Goal: Task Accomplishment & Management: Manage account settings

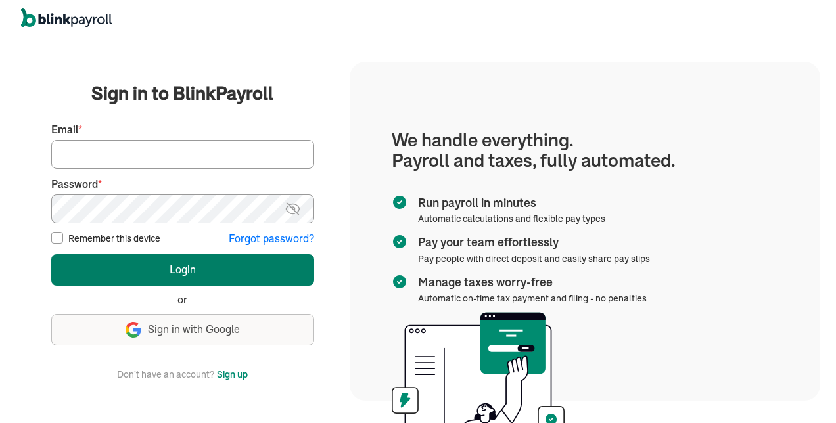
type input "[EMAIL_ADDRESS][DOMAIN_NAME]"
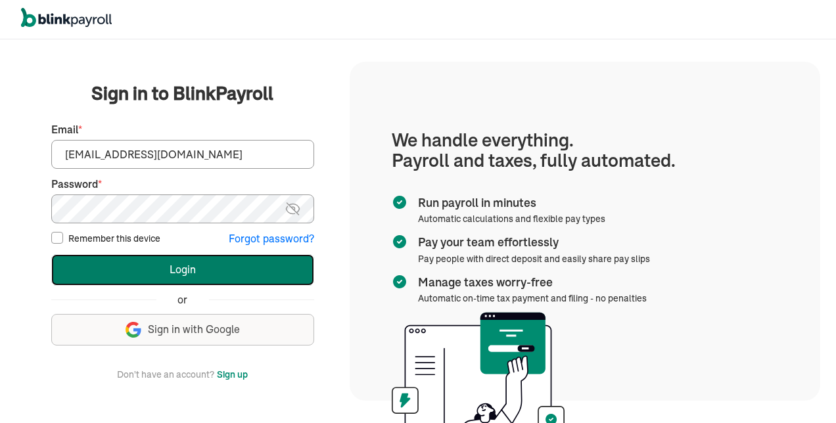
click at [175, 266] on button "Login" at bounding box center [182, 270] width 263 height 32
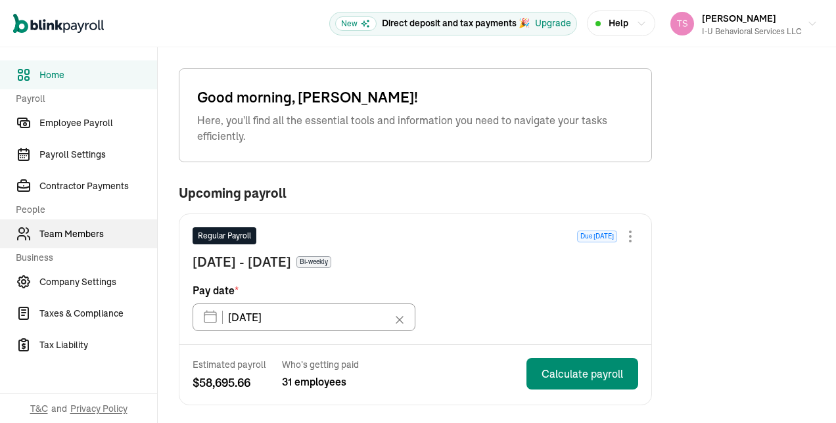
click at [99, 227] on span "Team Members" at bounding box center [98, 234] width 118 height 14
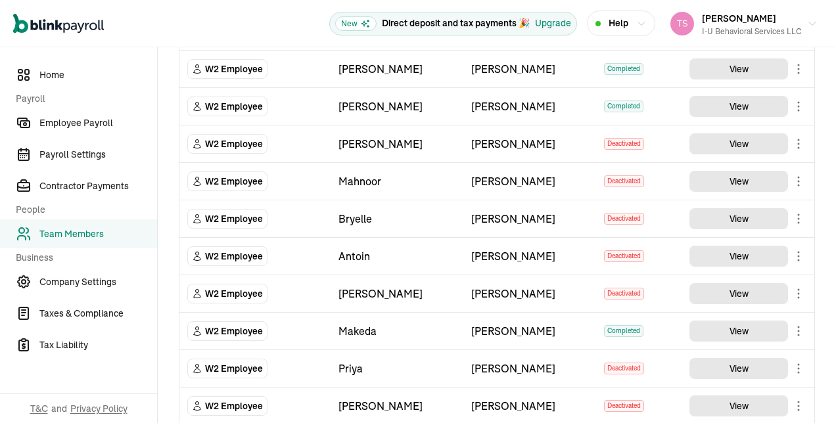
scroll to position [738, 0]
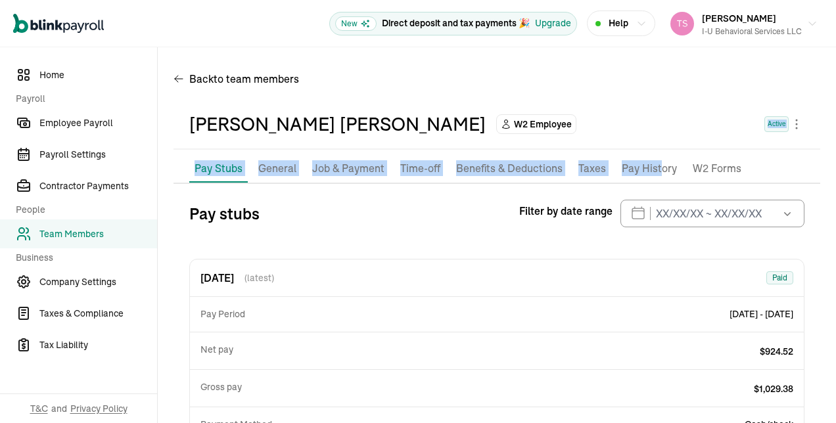
drag, startPoint x: 655, startPoint y: 166, endPoint x: 647, endPoint y: 134, distance: 32.5
drag, startPoint x: 647, startPoint y: 134, endPoint x: 643, endPoint y: 117, distance: 17.5
click at [643, 117] on div "[PERSON_NAME] [PERSON_NAME] W2 Employee Active" at bounding box center [496, 124] width 615 height 28
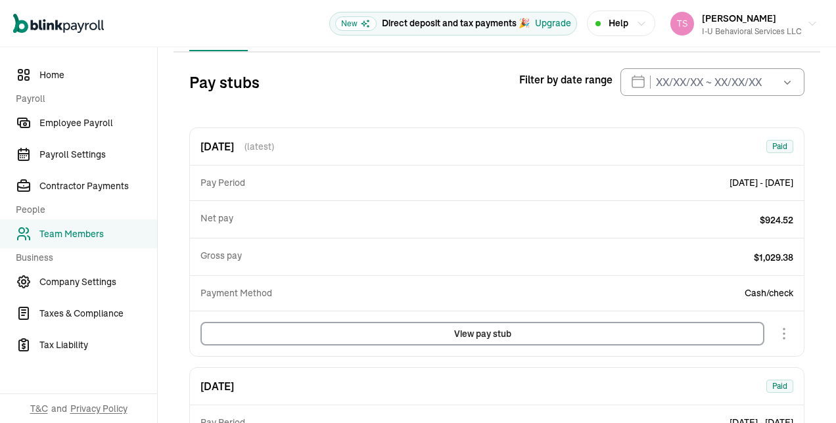
scroll to position [137, 0]
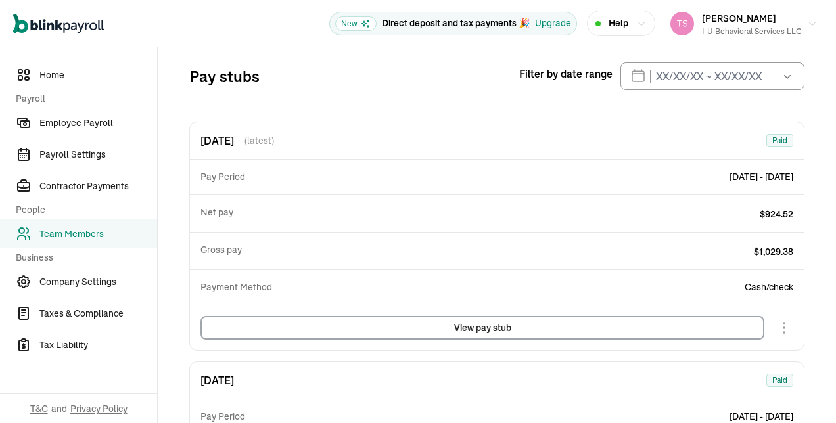
click at [487, 325] on button "View pay stub" at bounding box center [482, 328] width 564 height 24
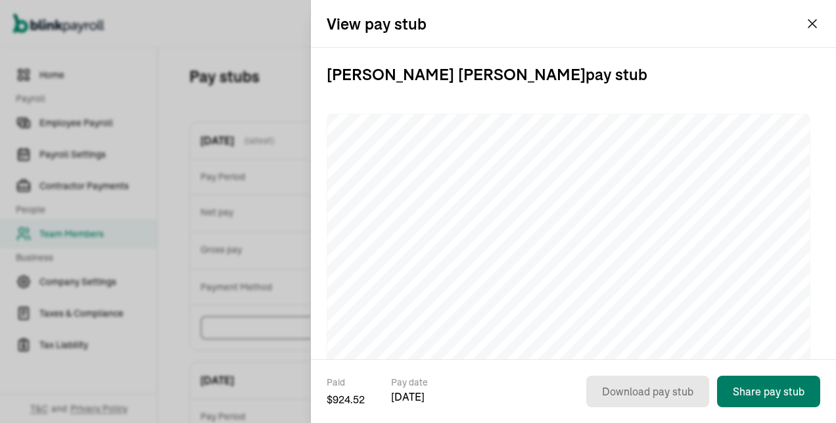
click at [797, 387] on button "Share pay stub" at bounding box center [768, 392] width 103 height 32
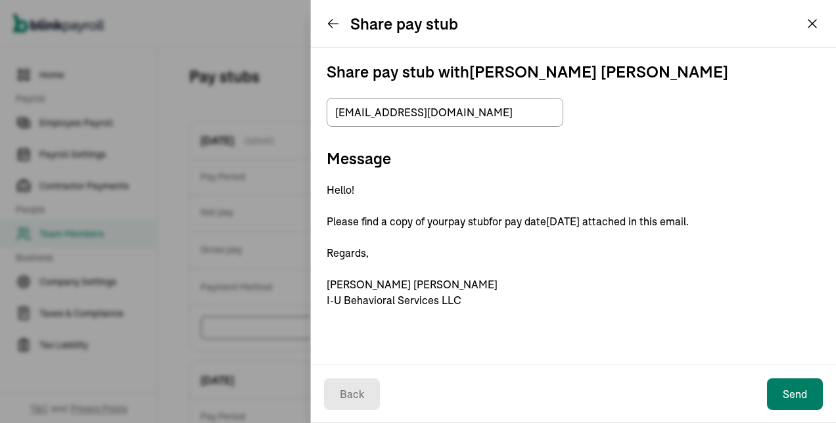
click at [794, 392] on button "Send" at bounding box center [795, 395] width 56 height 32
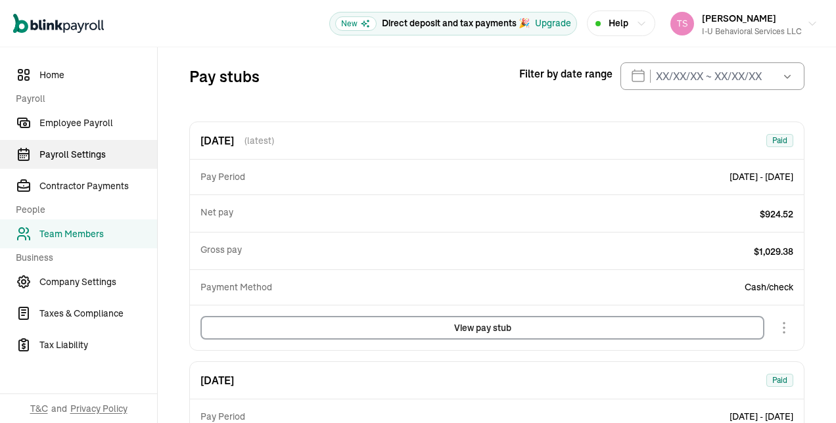
click at [89, 155] on span "Payroll Settings" at bounding box center [98, 155] width 118 height 14
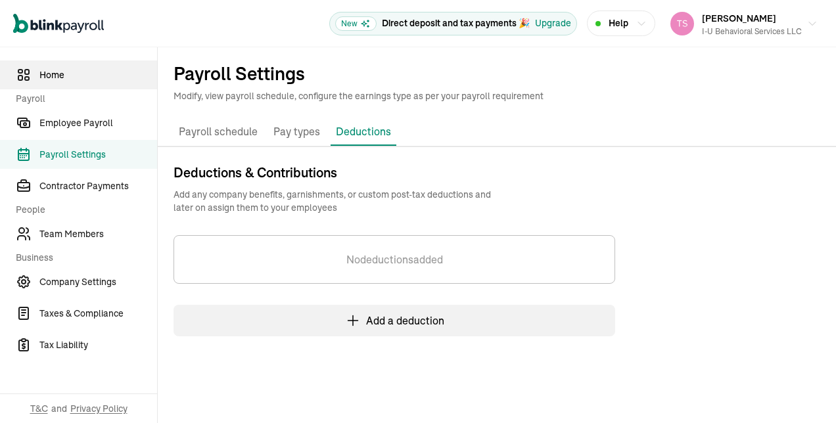
click at [43, 79] on span "Home" at bounding box center [98, 75] width 118 height 14
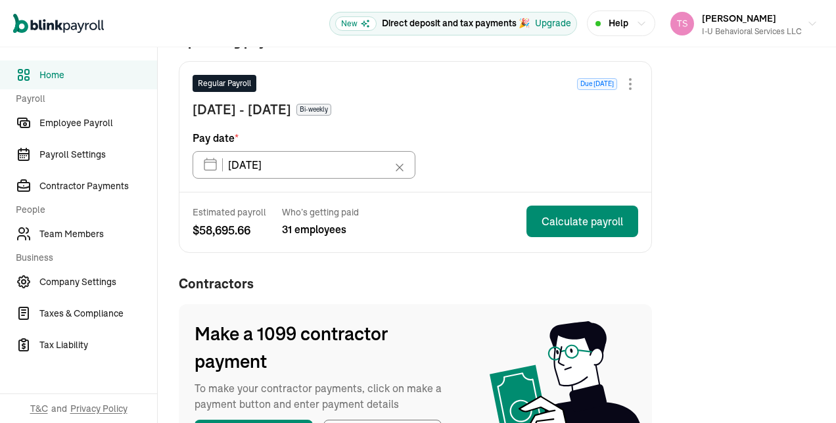
scroll to position [125, 0]
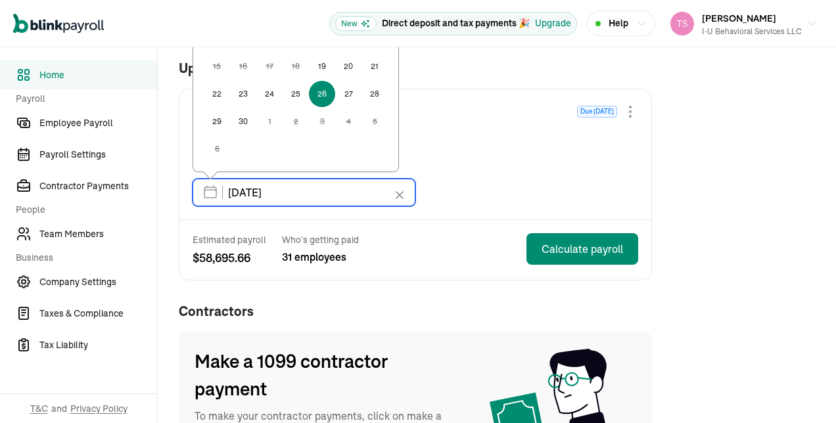
click at [214, 191] on input "[DATE]" at bounding box center [304, 193] width 223 height 28
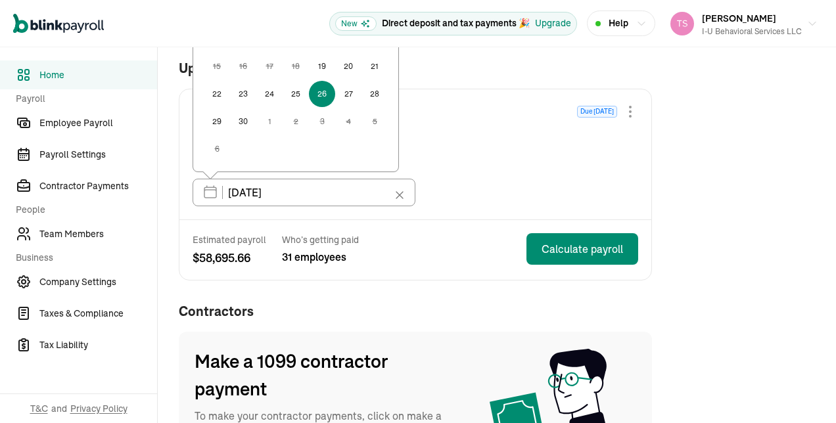
click at [318, 64] on button "19" at bounding box center [322, 66] width 26 height 26
type input "[DATE]"
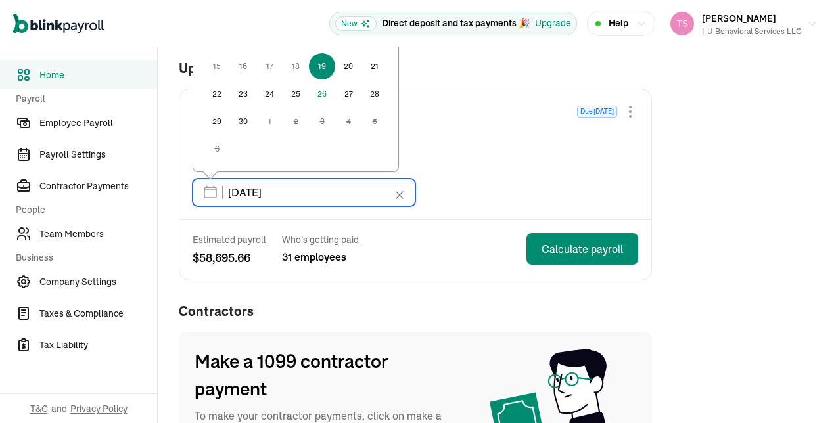
click at [207, 196] on input "[DATE]" at bounding box center [304, 193] width 223 height 28
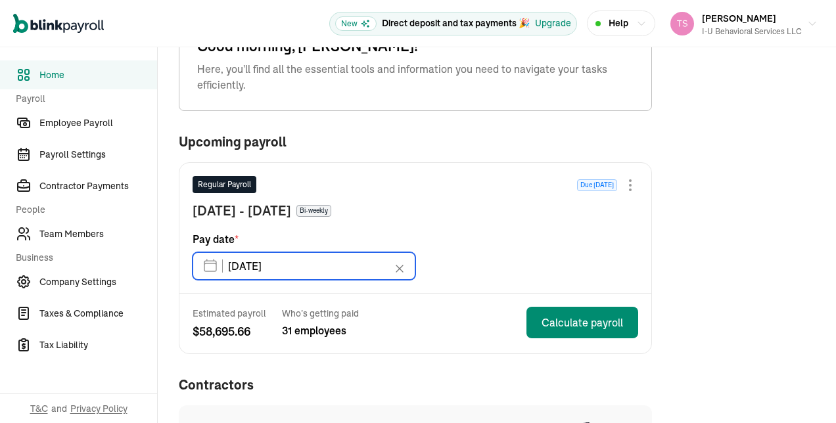
scroll to position [50, 0]
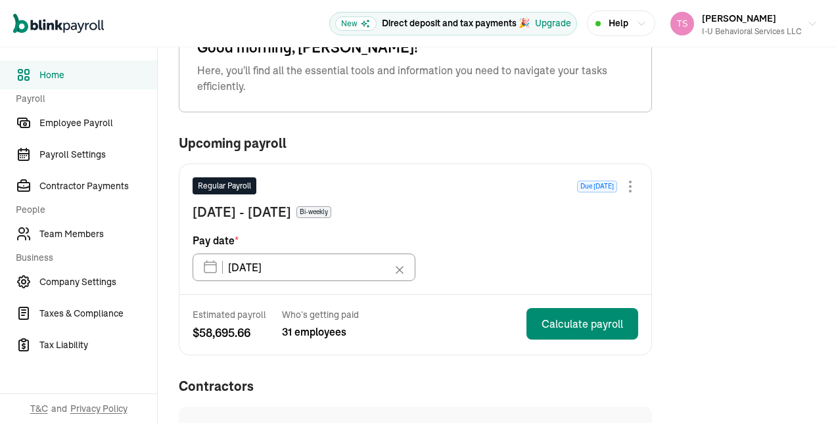
click at [262, 210] on span "[DATE] - [DATE]" at bounding box center [242, 212] width 99 height 20
click at [286, 212] on span "[DATE] - [DATE]" at bounding box center [242, 212] width 99 height 20
click at [630, 183] on div at bounding box center [630, 187] width 16 height 16
click at [542, 170] on div "Regular Payroll Due [DATE] [DATE] - [DATE] Bi-weekly Pay date * [DATE] [DATE] M…" at bounding box center [415, 229] width 472 height 130
click at [314, 266] on input "[DATE]" at bounding box center [304, 268] width 223 height 28
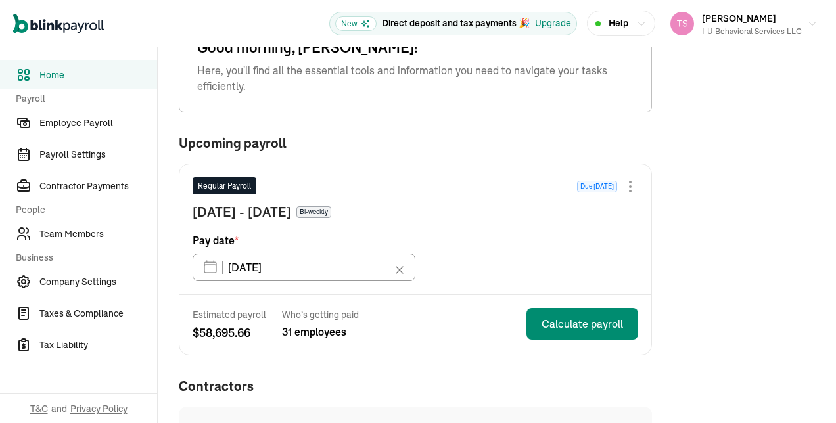
click at [452, 156] on div "Upcoming payroll" at bounding box center [415, 148] width 473 height 30
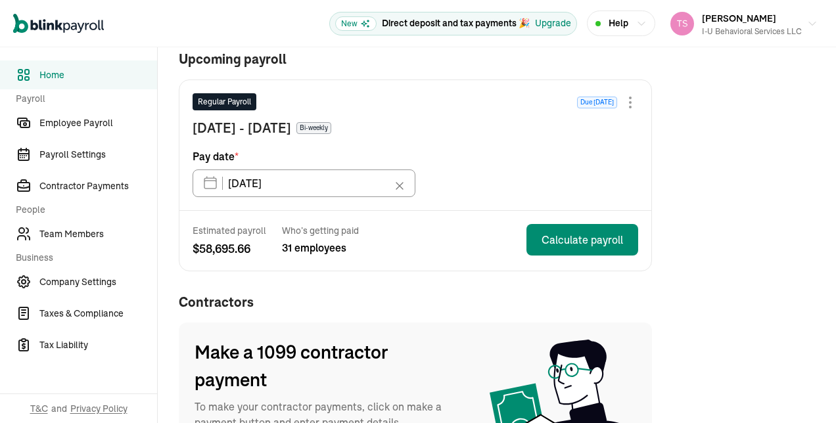
scroll to position [135, 0]
click at [400, 186] on icon at bounding box center [399, 185] width 13 height 13
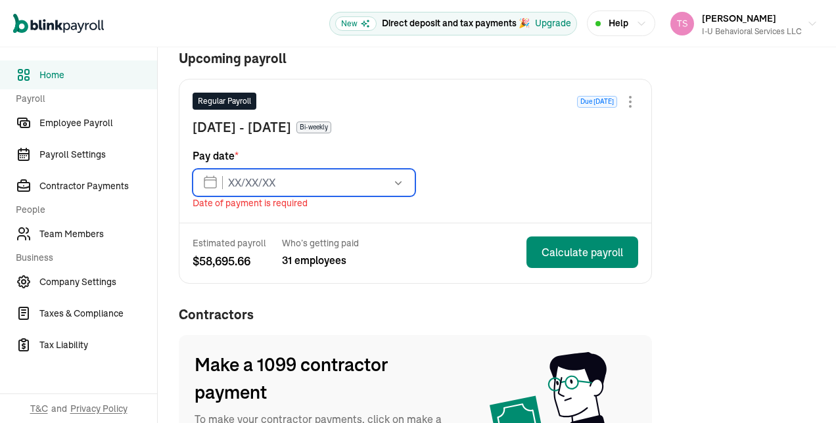
click at [212, 181] on input "text" at bounding box center [304, 183] width 223 height 28
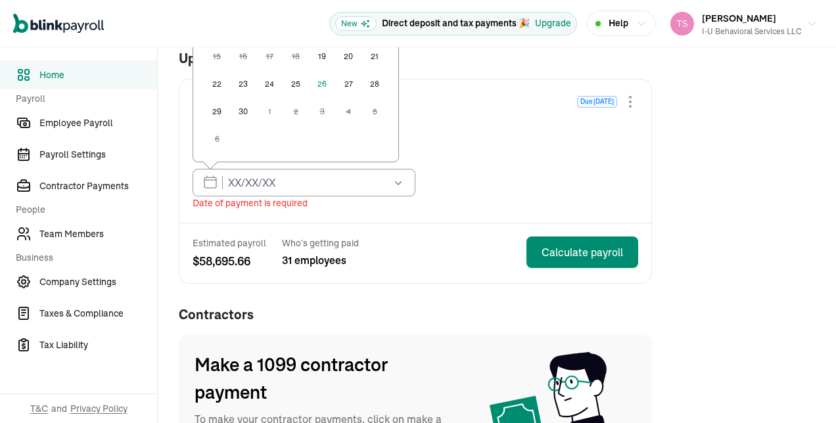
click at [322, 84] on button "26" at bounding box center [322, 84] width 26 height 26
type input "[DATE]"
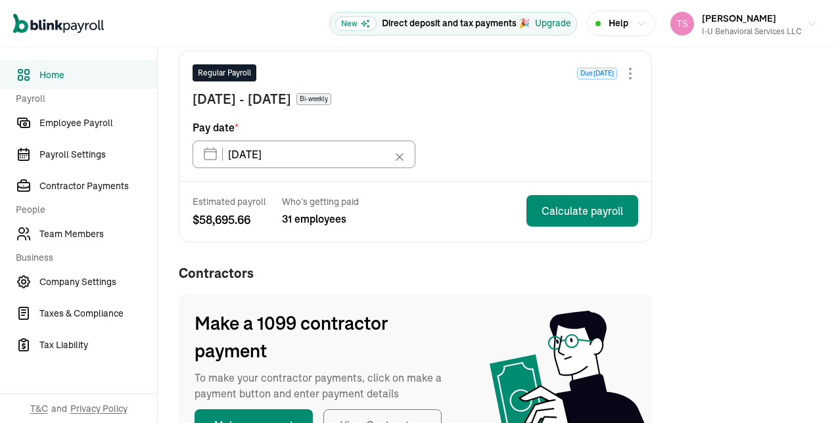
scroll to position [164, 0]
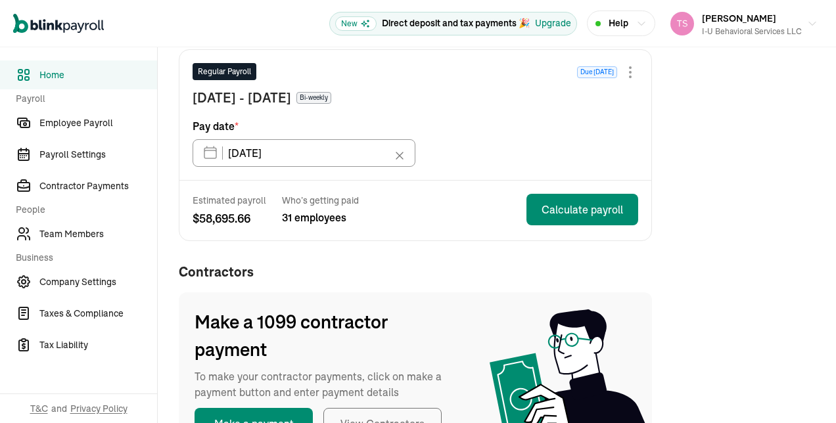
click at [432, 238] on div "Estimated payroll $ 58,695.66 Who’s getting paid 31 employees Calculate payroll" at bounding box center [415, 211] width 472 height 60
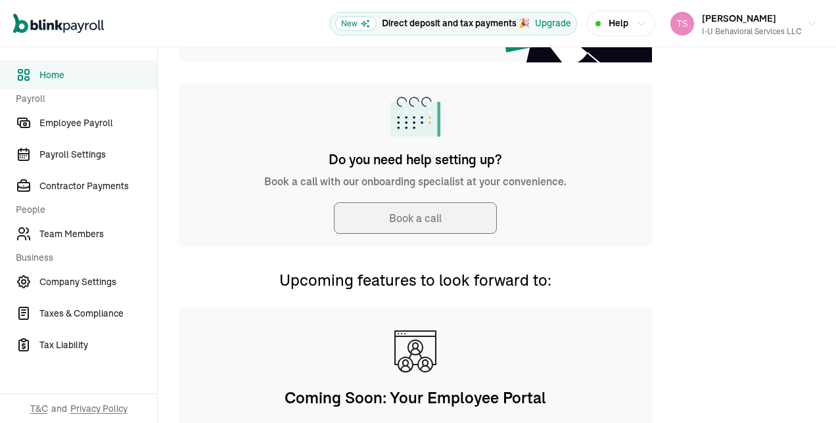
scroll to position [574, 0]
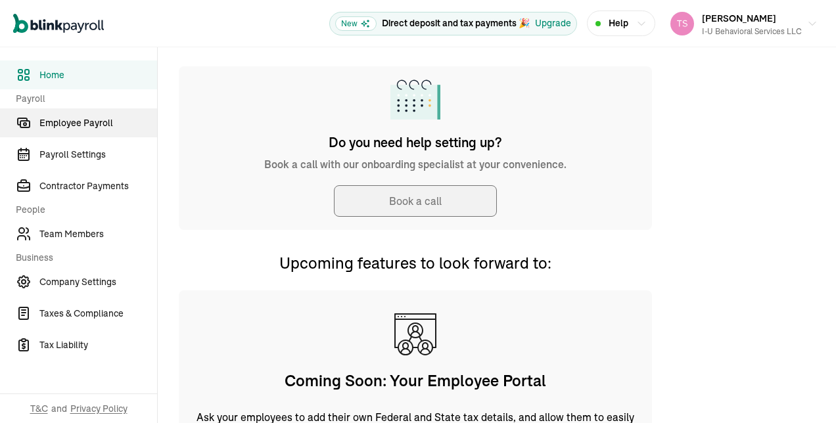
click at [111, 124] on span "Employee Payroll" at bounding box center [98, 123] width 118 height 14
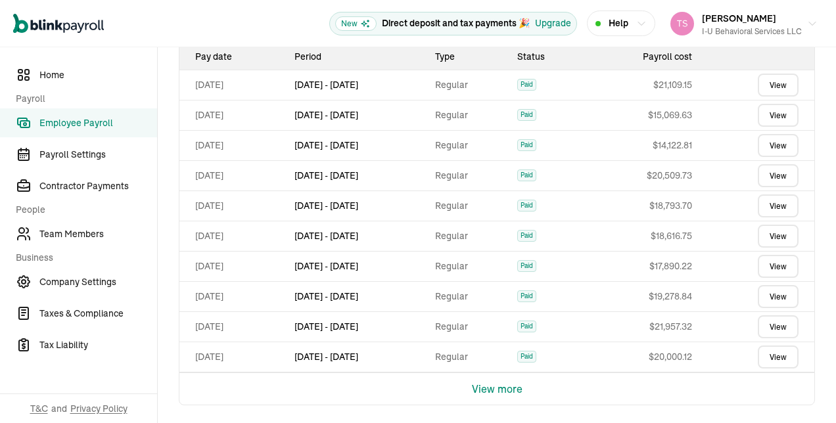
scroll to position [536, 0]
click at [85, 238] on span "Team Members" at bounding box center [98, 234] width 118 height 14
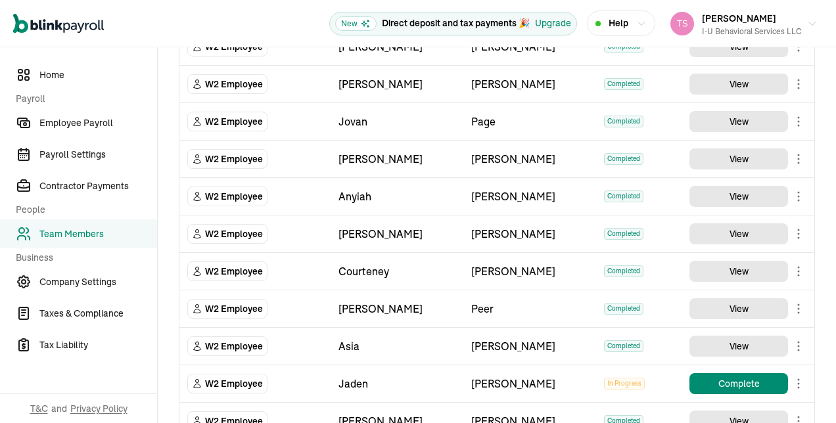
scroll to position [1449, 0]
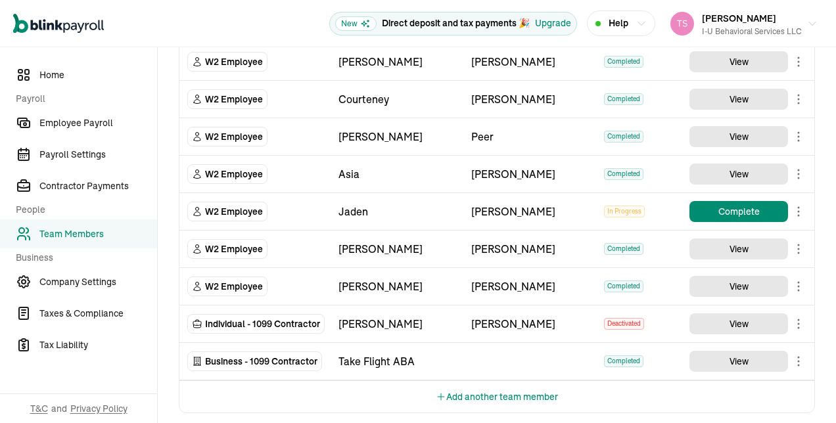
click at [453, 381] on button "Add another team member" at bounding box center [497, 397] width 122 height 32
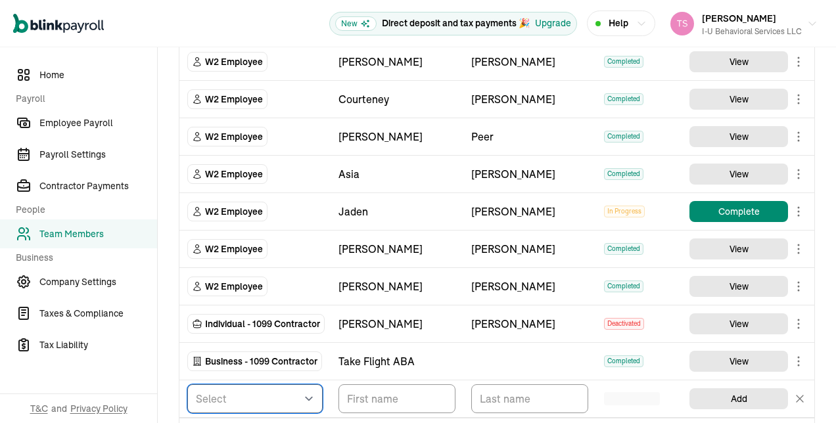
click at [305, 392] on select "Select W2 Employee Individual - 1099 [DEMOGRAPHIC_DATA] Business - 1099 Contrac…" at bounding box center [254, 398] width 135 height 29
select select "employee"
click at [187, 384] on select "Select W2 Employee Individual - 1099 [DEMOGRAPHIC_DATA] Business - 1099 Contrac…" at bounding box center [254, 398] width 135 height 29
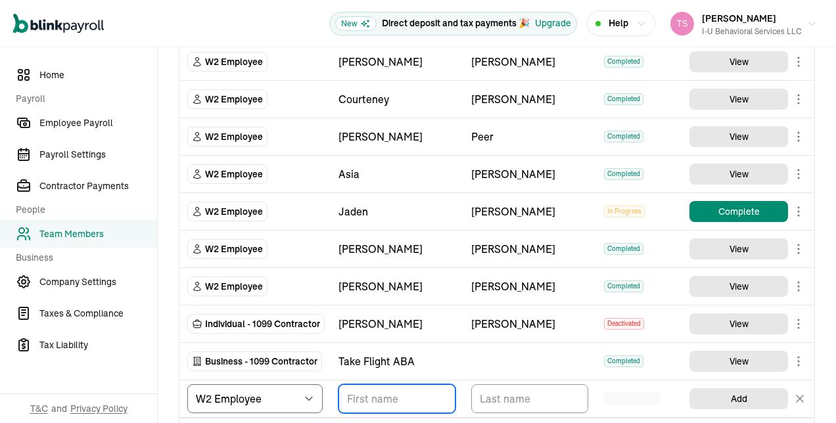
click at [396, 397] on input "TextInput" at bounding box center [396, 398] width 117 height 29
type input "Jaden"
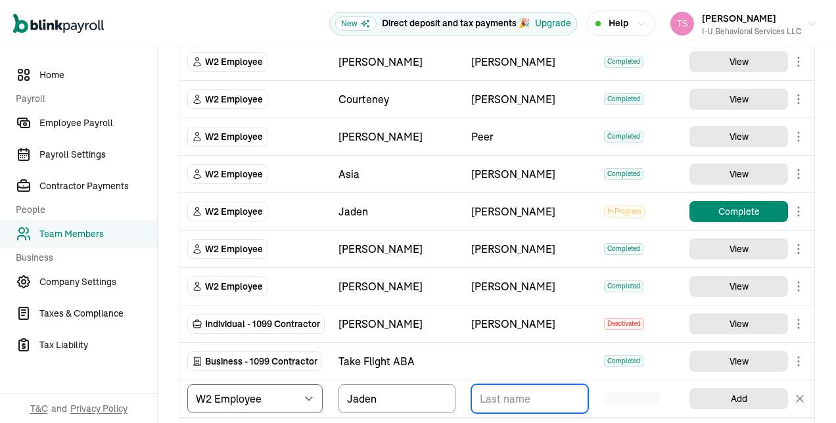
click at [486, 397] on input "TextInput" at bounding box center [529, 398] width 117 height 29
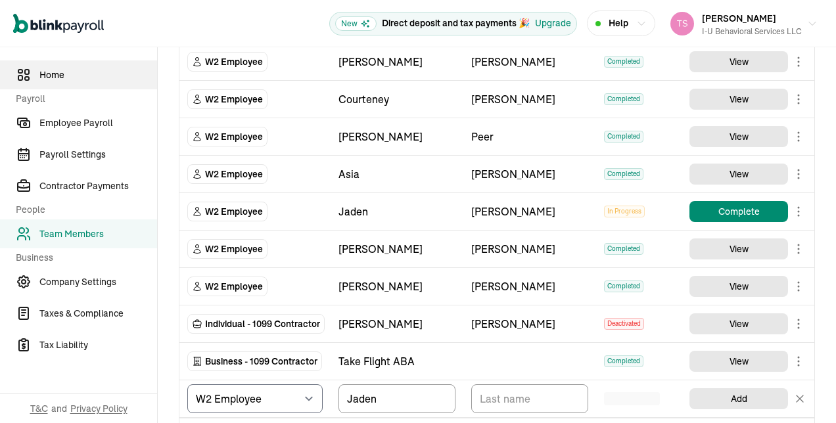
click at [117, 70] on span "Home" at bounding box center [98, 75] width 118 height 14
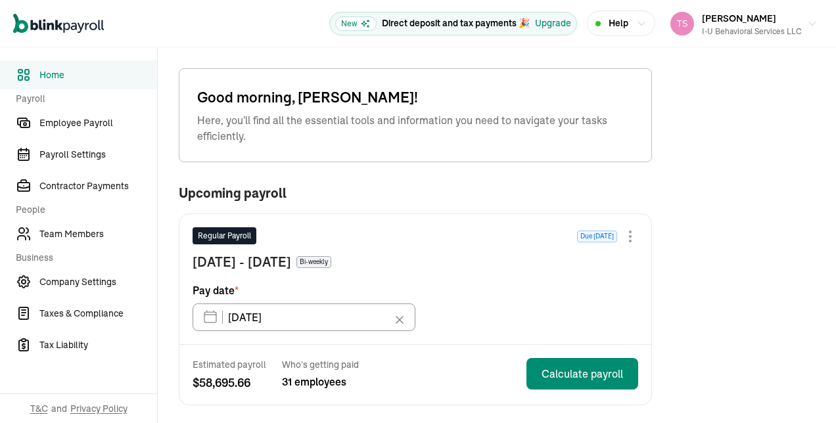
click at [457, 83] on div "Good morning, [PERSON_NAME]! Here, you'll find all the essential tools and info…" at bounding box center [415, 115] width 473 height 94
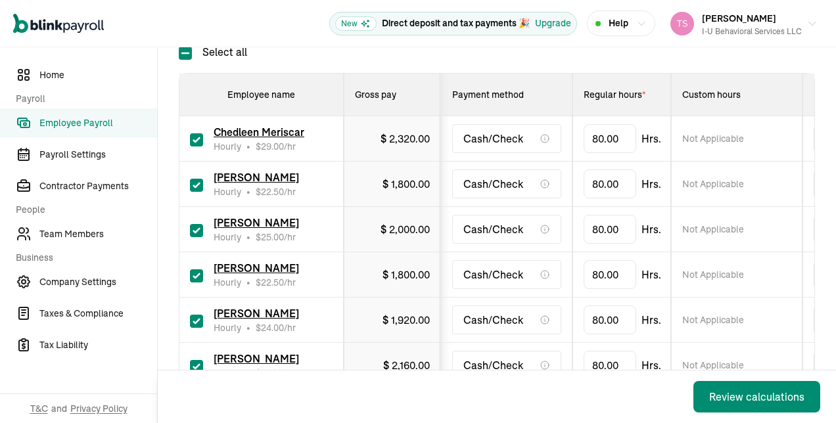
scroll to position [232, 0]
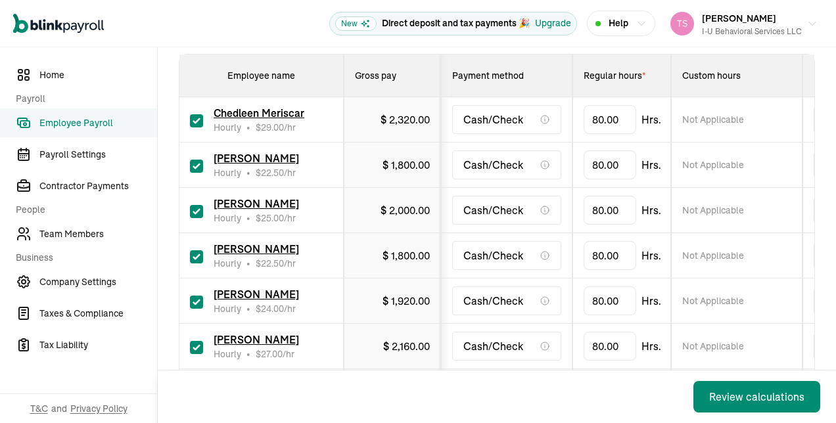
click at [197, 123] on input "checkbox" at bounding box center [196, 120] width 13 height 13
checkbox input "false"
type input "0.00"
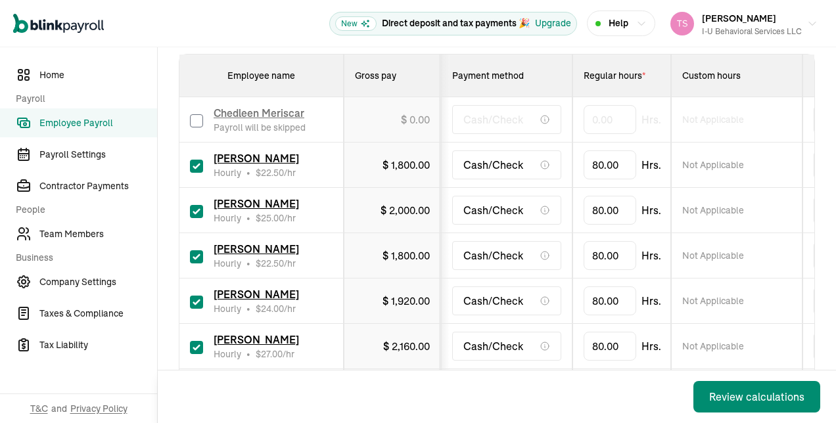
click at [198, 164] on input "checkbox" at bounding box center [196, 166] width 13 height 13
checkbox input "false"
type input "0.00"
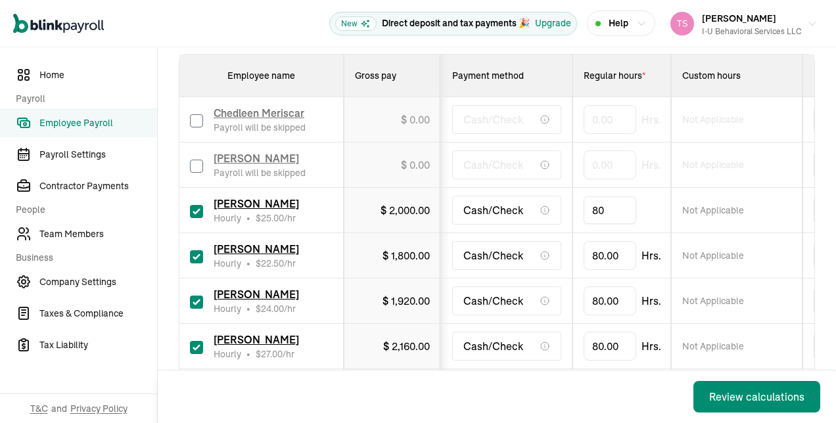
click at [606, 210] on input "80" at bounding box center [610, 211] width 53 height 28
click at [520, 375] on div "Back Review calculations" at bounding box center [497, 397] width 678 height 53
click at [602, 206] on input "text" at bounding box center [610, 211] width 53 height 28
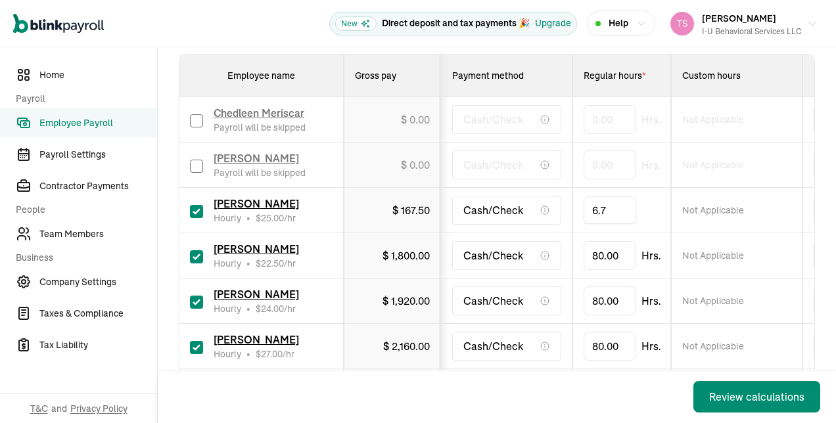
type input "6.75"
click at [208, 251] on div "[PERSON_NAME] Hourly • $ 22.50 /hr" at bounding box center [261, 255] width 143 height 29
click at [198, 254] on input "checkbox" at bounding box center [196, 256] width 13 height 13
checkbox input "false"
type input "0.00"
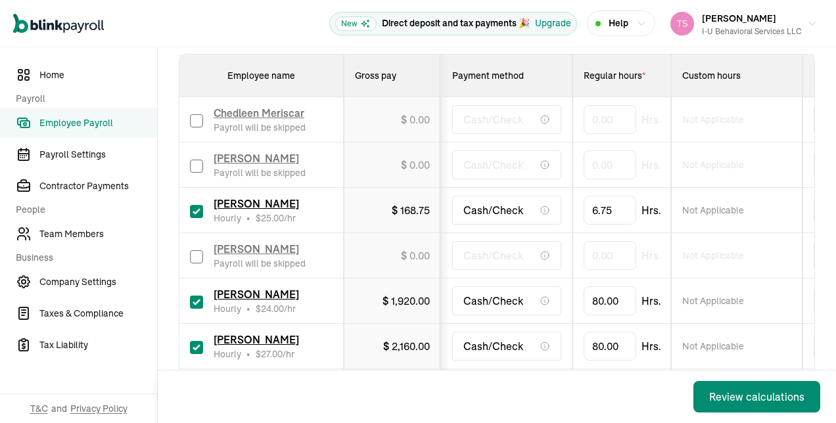
click at [200, 298] on input "checkbox" at bounding box center [196, 302] width 13 height 13
checkbox input "false"
type input "0.00"
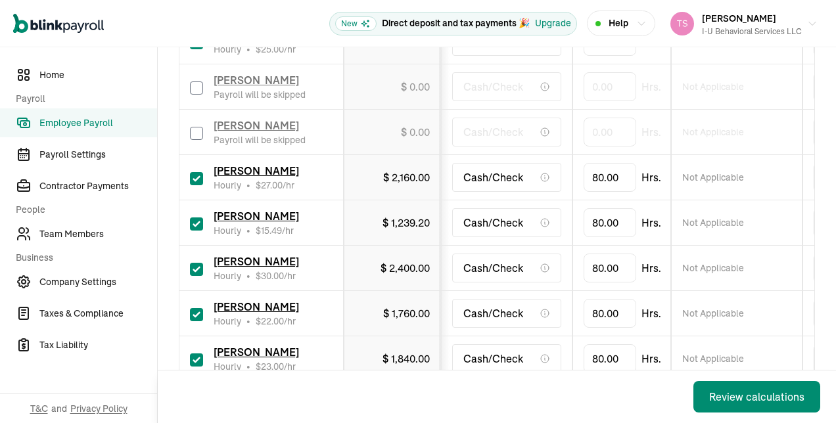
scroll to position [452, 0]
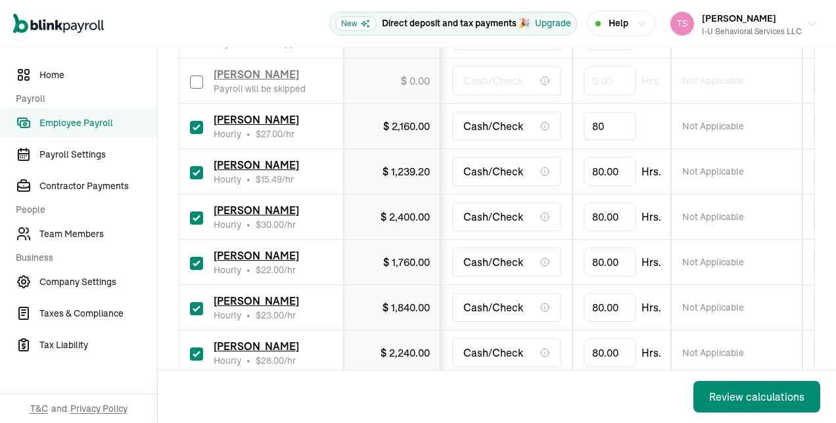
drag, startPoint x: 609, startPoint y: 122, endPoint x: 602, endPoint y: 124, distance: 6.7
click at [602, 124] on input "80" at bounding box center [610, 126] width 53 height 28
type input "45.75"
click at [607, 168] on input "80" at bounding box center [610, 172] width 53 height 28
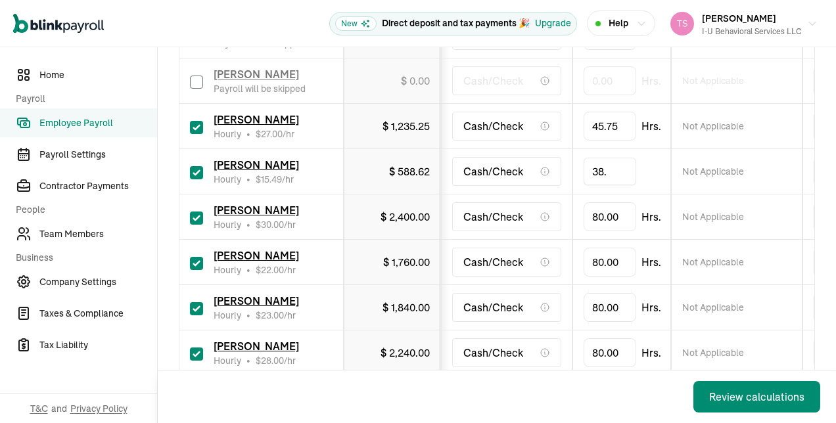
type input "38.5"
click at [200, 213] on input "checkbox" at bounding box center [196, 218] width 13 height 13
checkbox input "false"
type input "0.00"
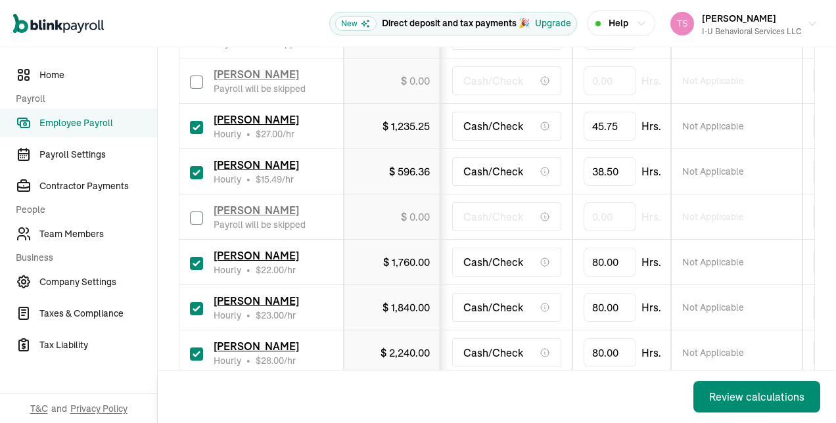
click at [202, 264] on div "[PERSON_NAME] Hourly • $ 22.00 /hr" at bounding box center [261, 262] width 143 height 29
click at [199, 262] on input "checkbox" at bounding box center [196, 263] width 13 height 13
checkbox input "true"
type input "0.00"
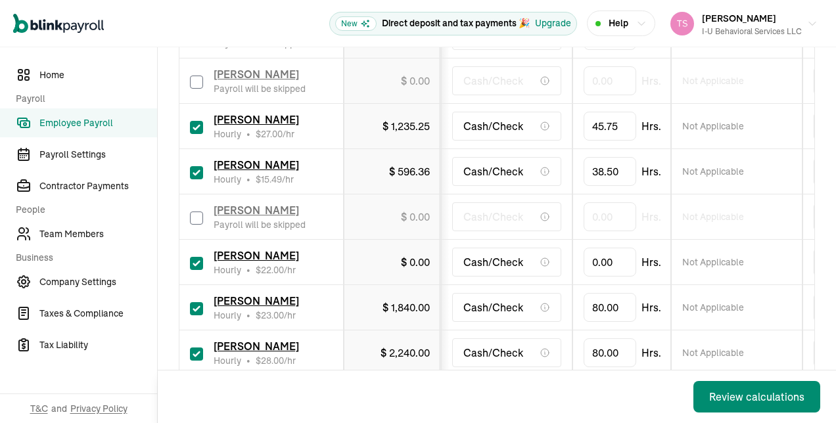
click at [203, 260] on div "[PERSON_NAME] Hourly • $ 22.00 /hr" at bounding box center [261, 262] width 143 height 29
click at [200, 262] on input "checkbox" at bounding box center [196, 263] width 13 height 13
checkbox input "false"
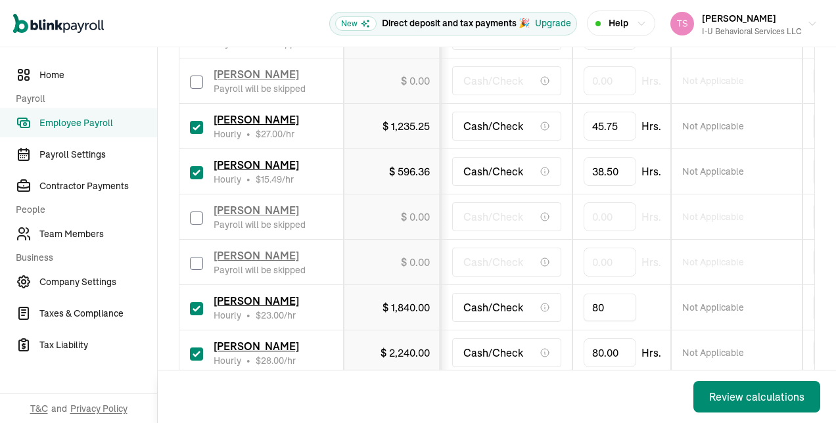
click at [610, 307] on input "80" at bounding box center [610, 308] width 53 height 28
type input "12.5"
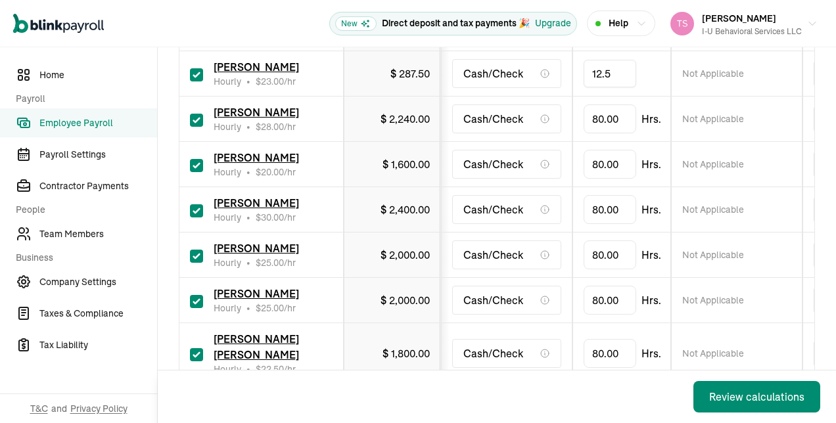
scroll to position [697, 0]
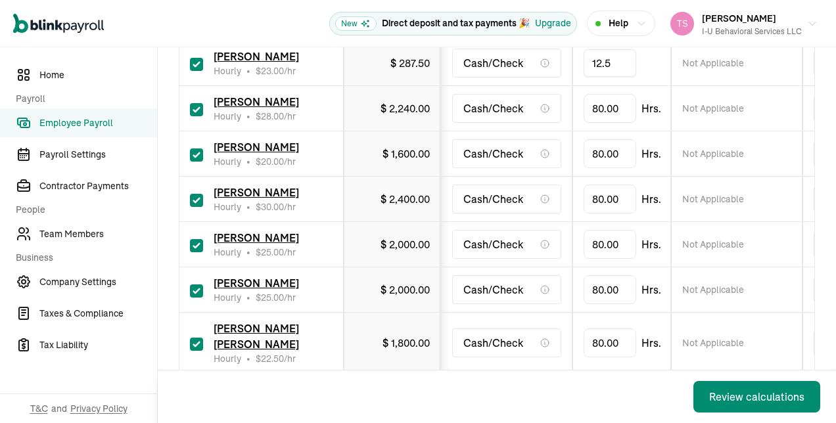
click at [202, 105] on div "[PERSON_NAME] Hourly • $ 28.00 /hr" at bounding box center [261, 108] width 143 height 29
click at [197, 103] on input "checkbox" at bounding box center [196, 109] width 13 height 13
checkbox input "false"
type input "0.00"
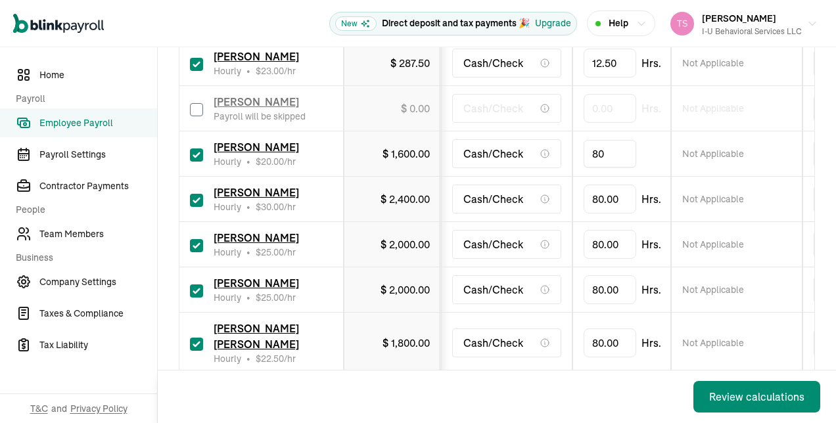
click at [620, 152] on input "80" at bounding box center [610, 154] width 53 height 28
type input "35.75"
click at [194, 197] on input "checkbox" at bounding box center [196, 200] width 13 height 13
checkbox input "false"
type input "0.00"
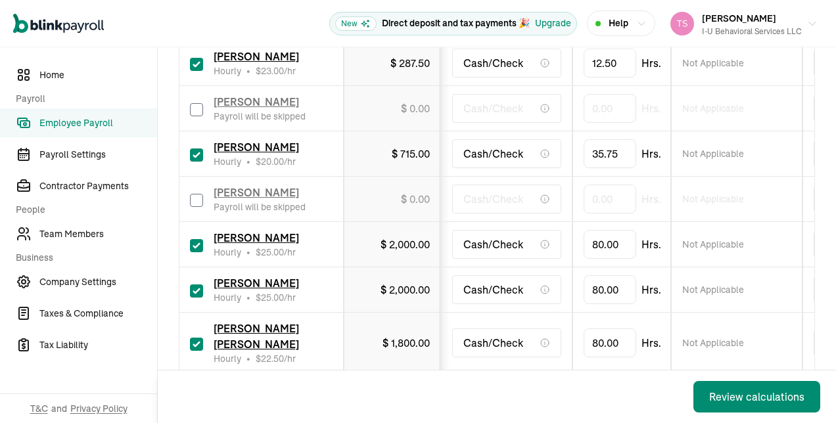
click at [198, 248] on div "[PERSON_NAME] Hourly • $ 25.00 /hr" at bounding box center [261, 244] width 143 height 29
click at [193, 248] on input "checkbox" at bounding box center [196, 245] width 13 height 13
checkbox input "false"
type input "0.00"
click at [197, 291] on input "checkbox" at bounding box center [196, 291] width 13 height 13
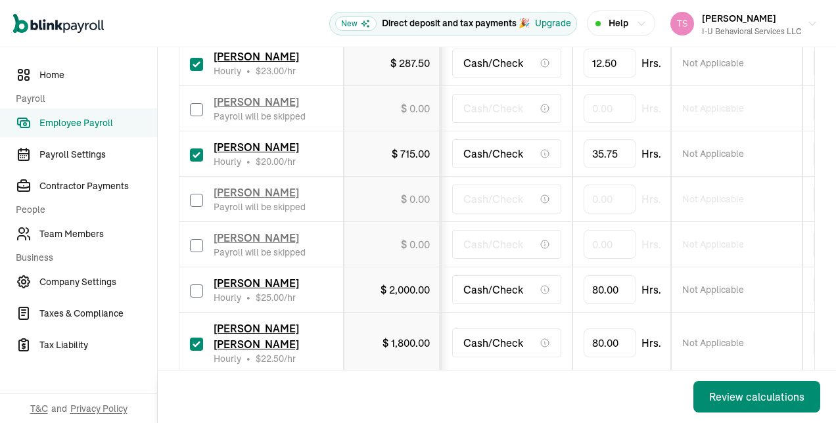
checkbox input "false"
type input "0.00"
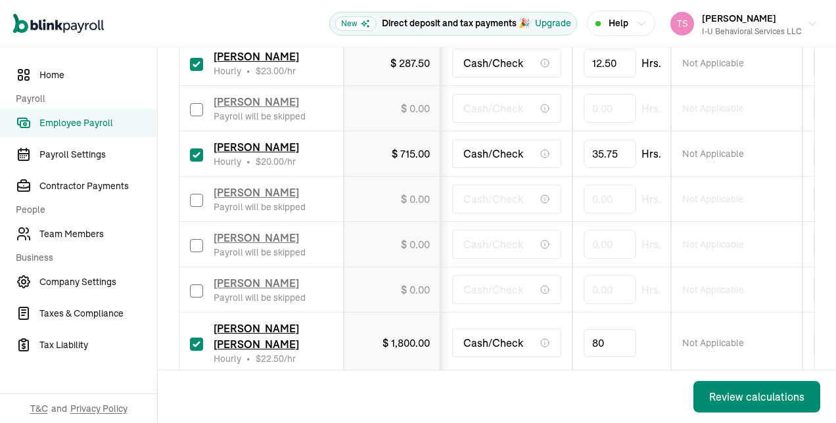
click at [614, 329] on input "80" at bounding box center [610, 343] width 53 height 28
type input "24"
click at [595, 374] on td "80.00 Hrs." at bounding box center [621, 396] width 99 height 45
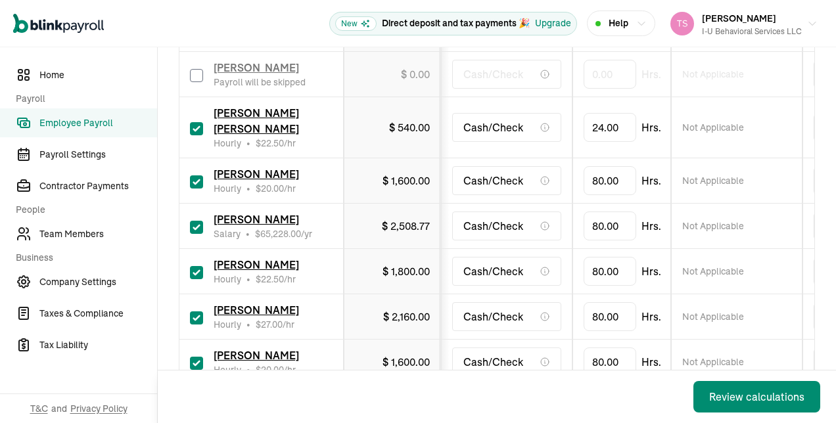
scroll to position [917, 0]
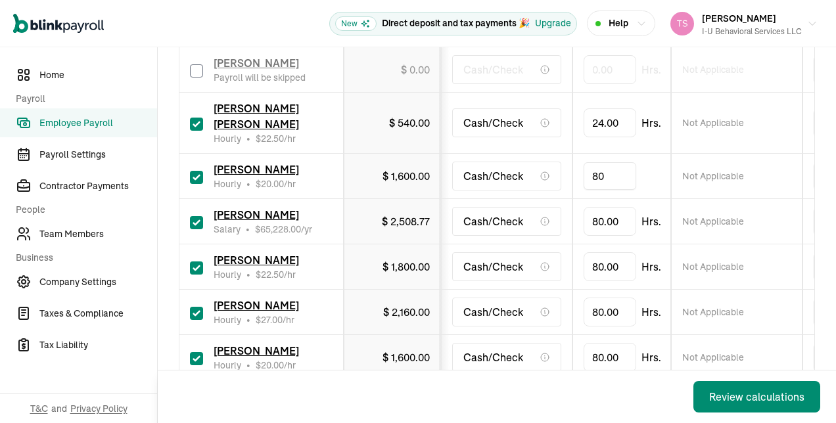
click at [603, 162] on input "80" at bounding box center [610, 176] width 53 height 28
type input "62"
click at [196, 216] on input "checkbox" at bounding box center [196, 222] width 13 height 13
checkbox input "false"
type input "0.00"
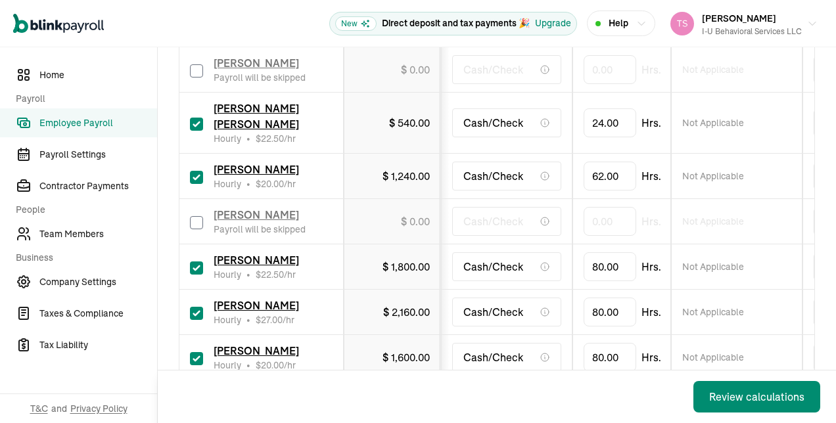
click at [196, 262] on input "checkbox" at bounding box center [196, 268] width 13 height 13
checkbox input "false"
type input "0.00"
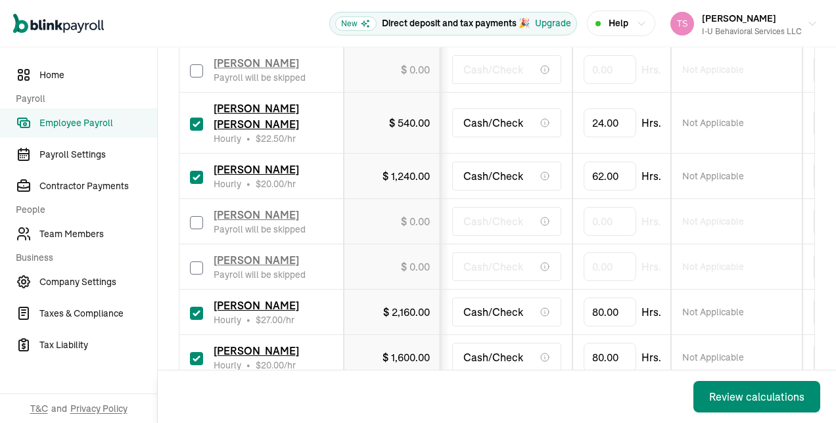
click at [195, 307] on input "checkbox" at bounding box center [196, 313] width 13 height 13
checkbox input "false"
type input "0.00"
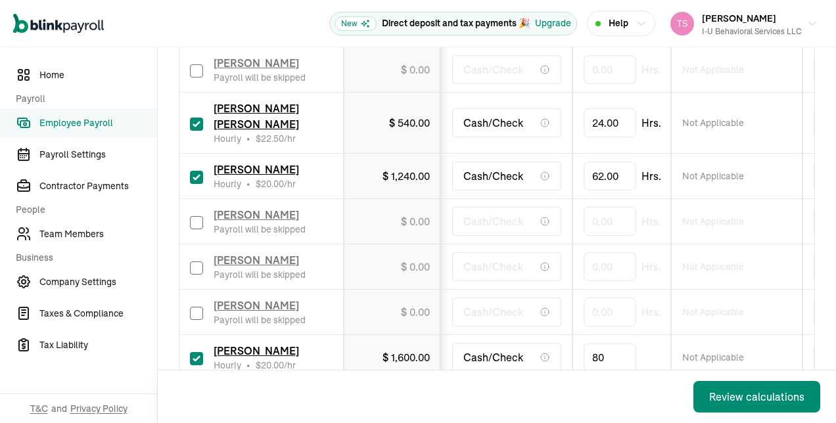
click at [609, 344] on input "80" at bounding box center [610, 358] width 53 height 28
type input "11.5"
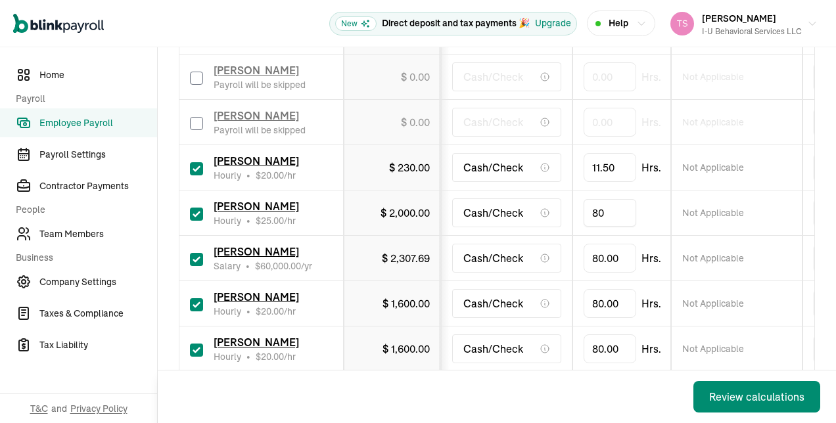
scroll to position [1113, 0]
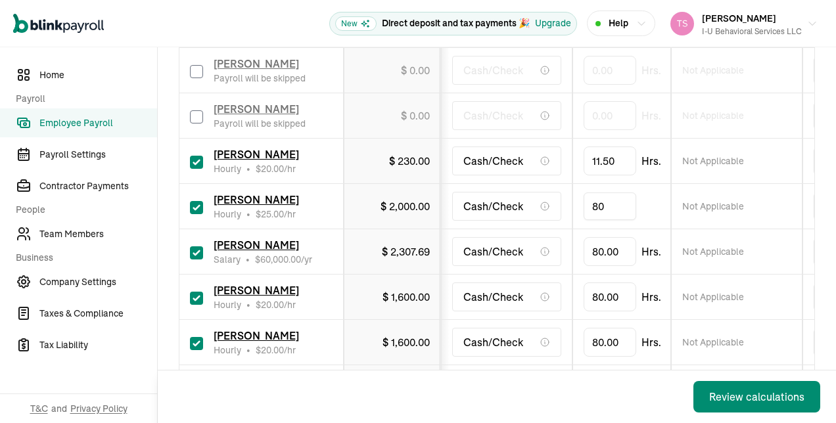
type input "8"
type input "61.5"
click at [198, 292] on input "checkbox" at bounding box center [196, 298] width 13 height 13
checkbox input "false"
type input "0.00"
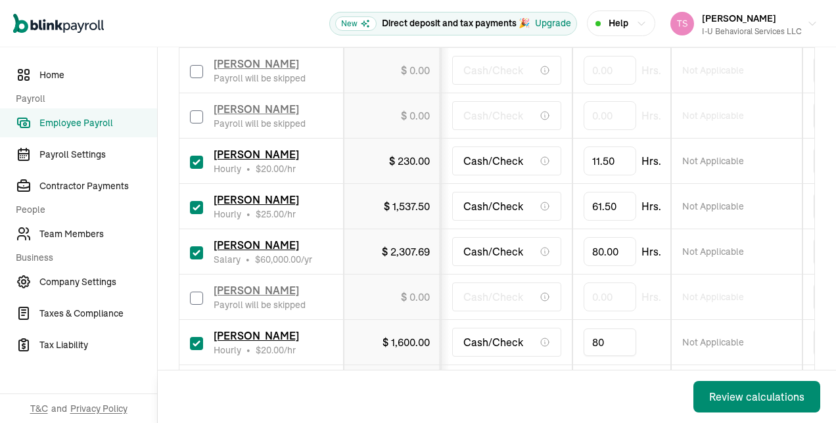
click at [607, 329] on input "80" at bounding box center [610, 343] width 53 height 28
type input "40.75"
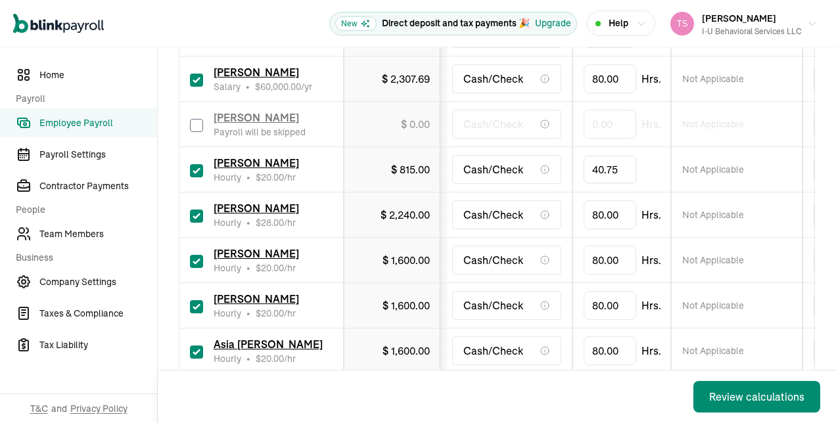
scroll to position [1314, 0]
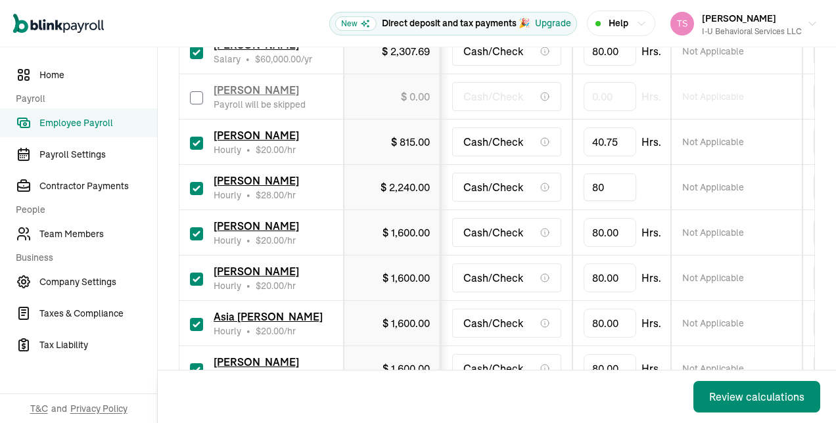
click at [616, 174] on input "80" at bounding box center [610, 188] width 53 height 28
type input "6"
click at [614, 219] on input "80" at bounding box center [610, 233] width 53 height 28
type input "30.25"
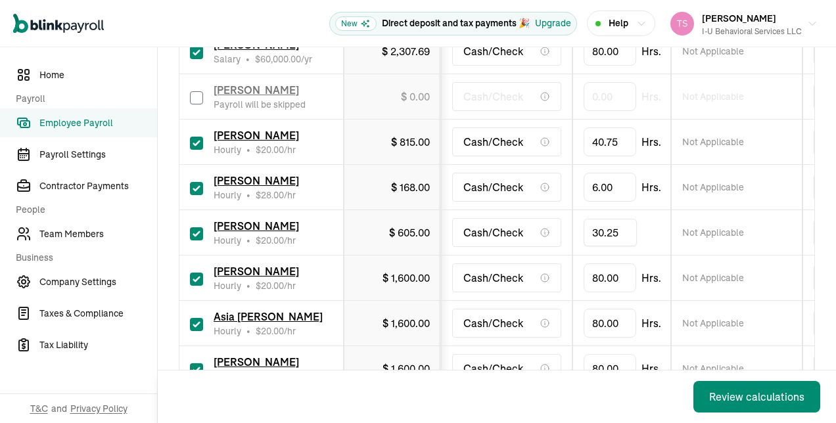
click at [195, 273] on input "checkbox" at bounding box center [196, 279] width 13 height 13
checkbox input "false"
type input "0.00"
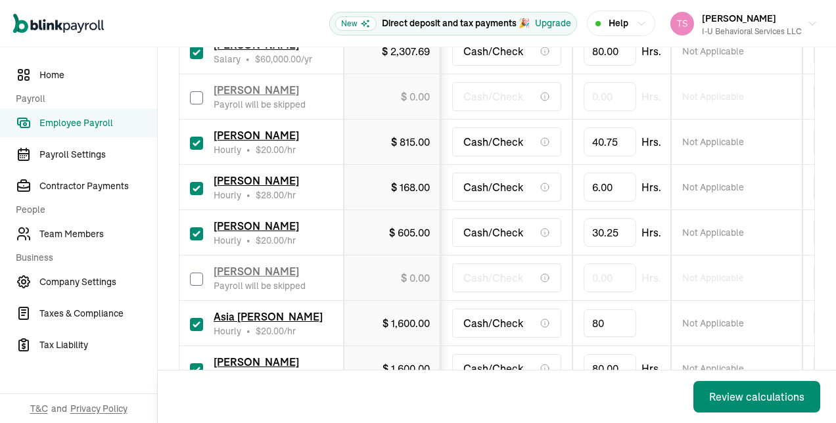
click at [614, 310] on input "80" at bounding box center [610, 324] width 53 height 28
type input "39.5"
click at [613, 355] on input "80" at bounding box center [610, 369] width 53 height 28
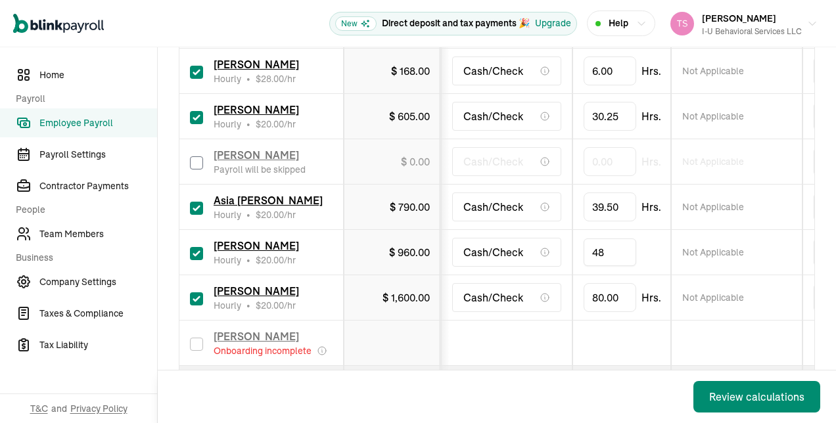
scroll to position [1437, 0]
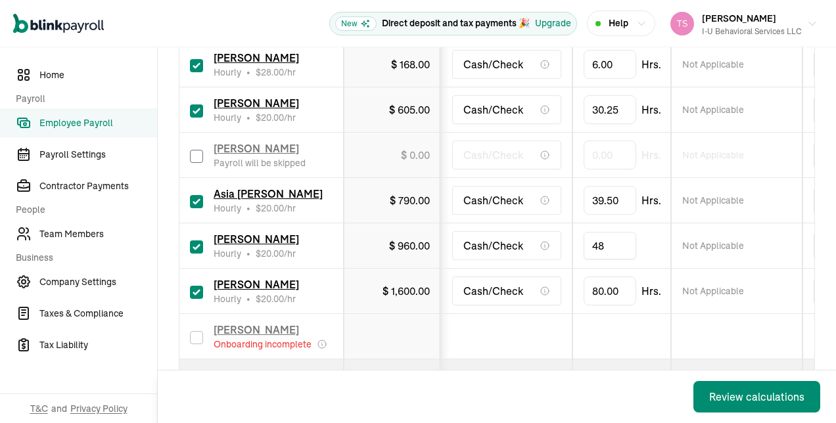
type input "4"
type input "18"
click at [616, 277] on input "80" at bounding box center [610, 291] width 53 height 28
type input "48"
click at [584, 314] on td at bounding box center [621, 336] width 99 height 45
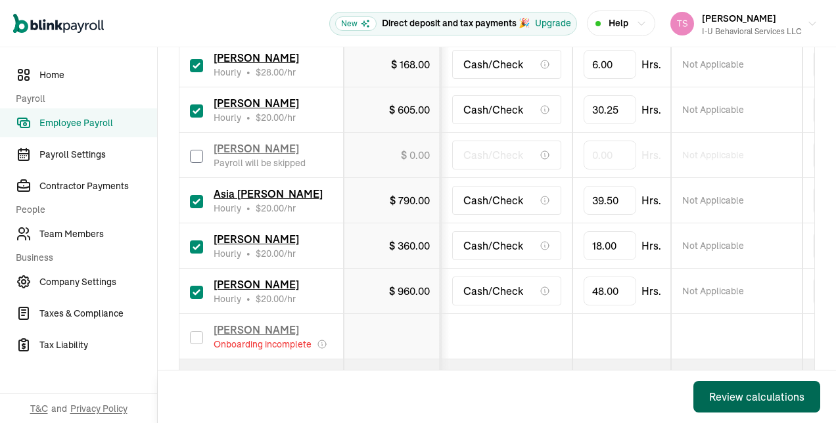
click at [739, 394] on div "Review calculations" at bounding box center [756, 397] width 95 height 16
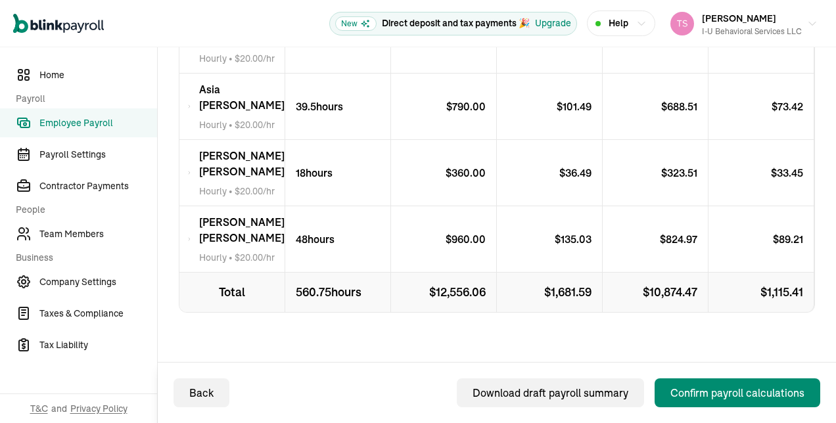
scroll to position [1181, 0]
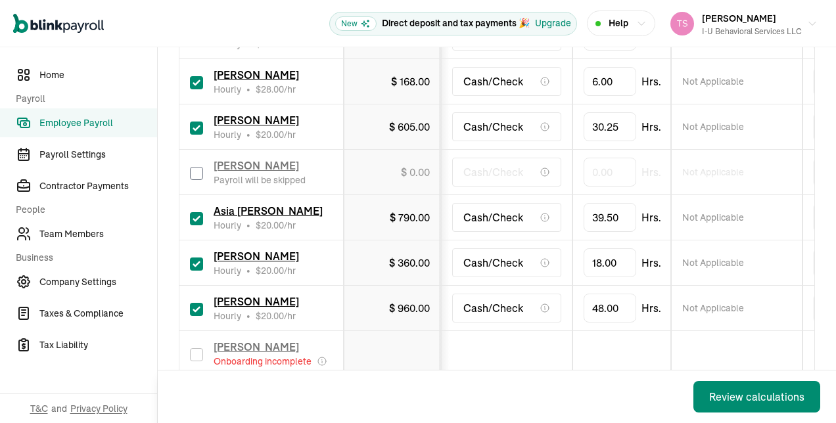
scroll to position [1411, 0]
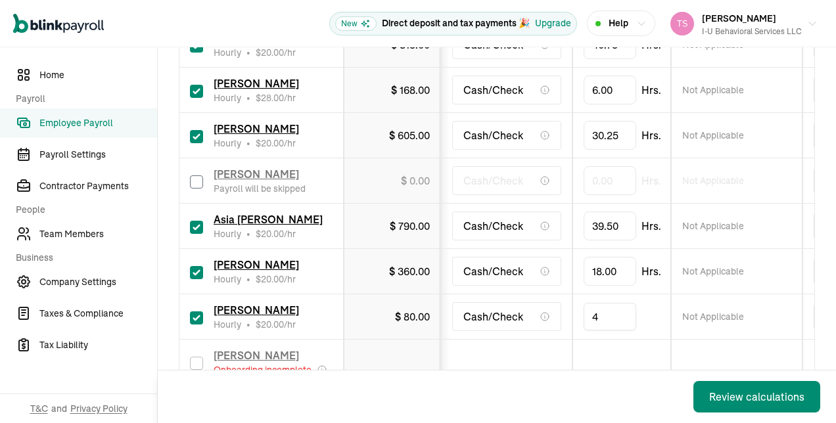
type input "42"
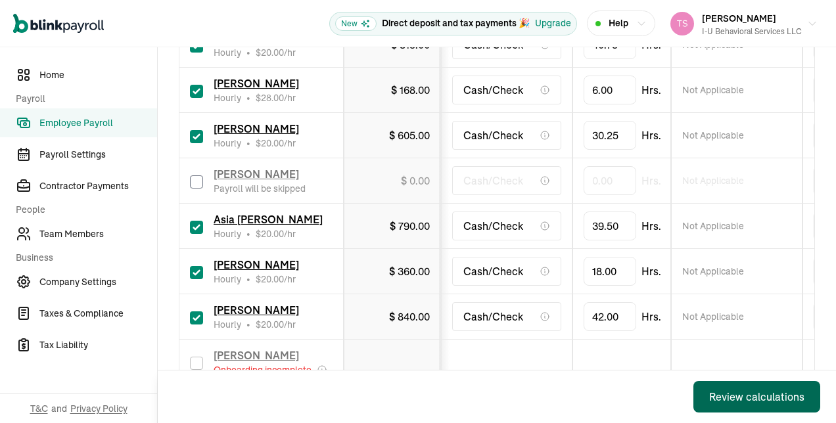
click at [727, 388] on button "Review calculations" at bounding box center [756, 397] width 127 height 32
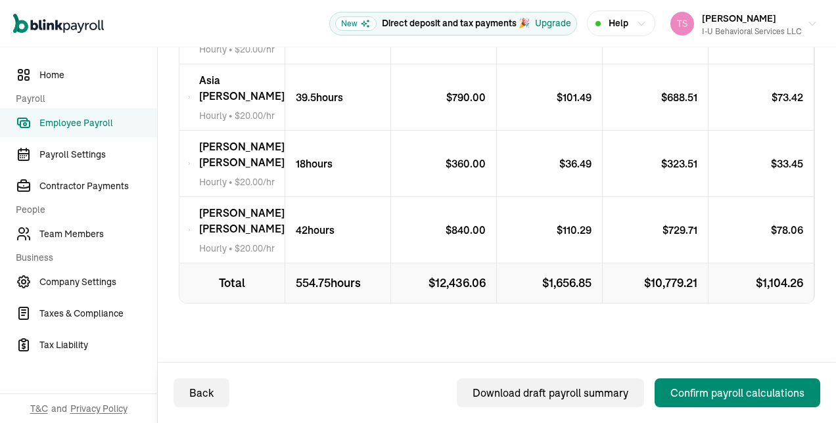
scroll to position [1222, 0]
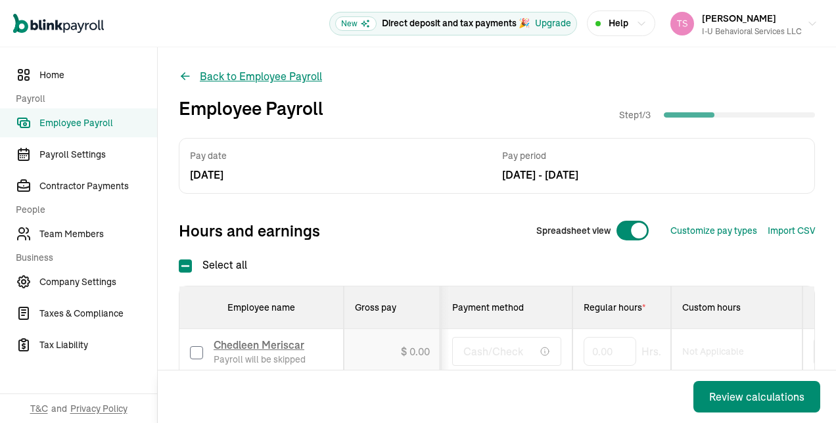
click at [181, 74] on icon at bounding box center [185, 76] width 13 height 13
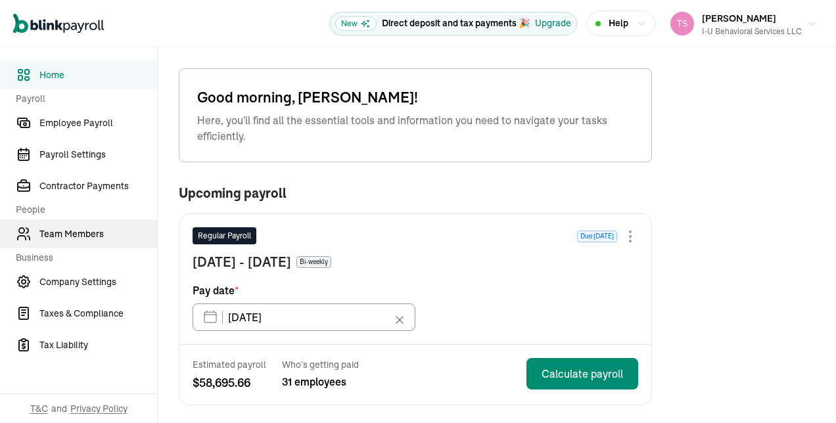
click at [99, 227] on span "Team Members" at bounding box center [98, 234] width 118 height 14
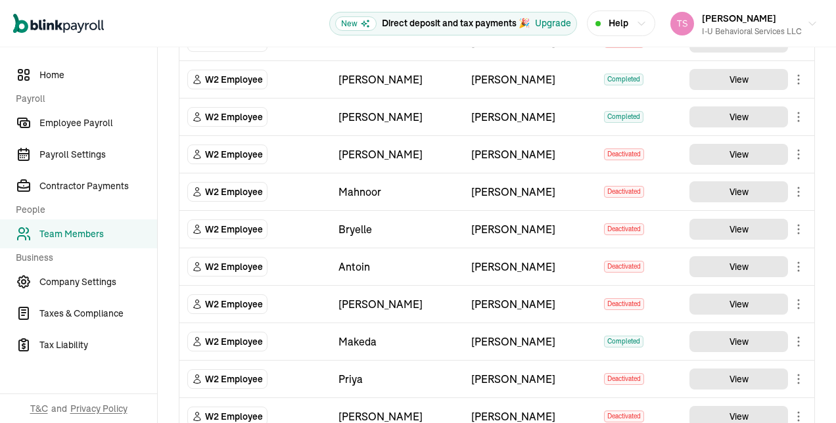
scroll to position [738, 0]
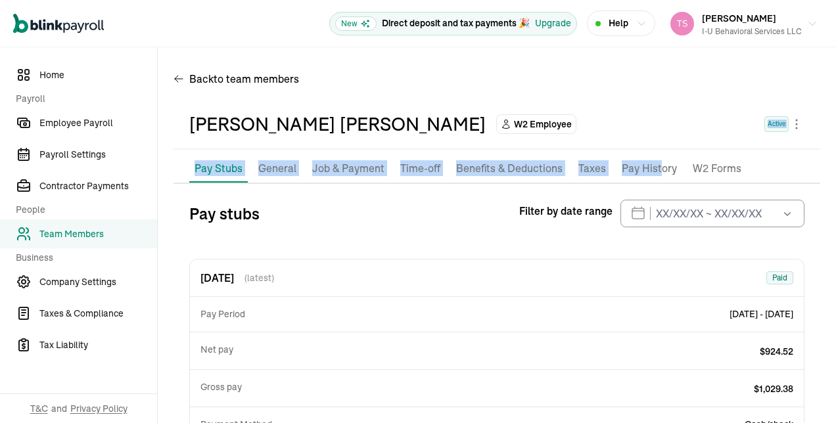
drag, startPoint x: 655, startPoint y: 166, endPoint x: 647, endPoint y: 134, distance: 32.5
drag, startPoint x: 647, startPoint y: 134, endPoint x: 643, endPoint y: 117, distance: 17.5
click at [643, 117] on div "[PERSON_NAME] [PERSON_NAME] W2 Employee Active" at bounding box center [496, 124] width 615 height 28
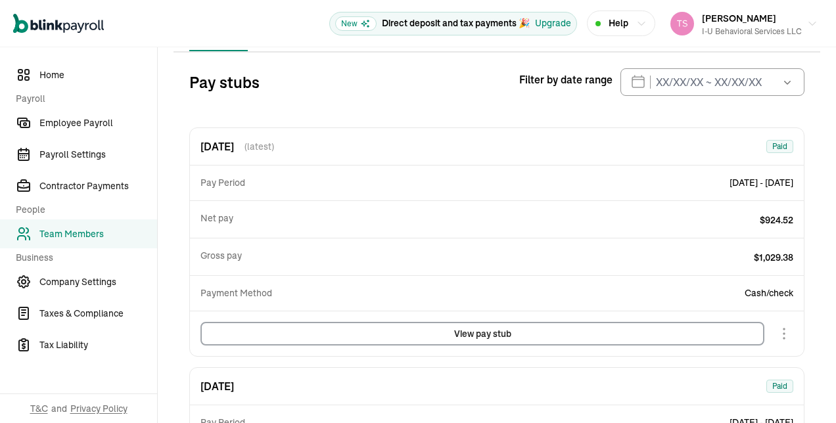
scroll to position [137, 0]
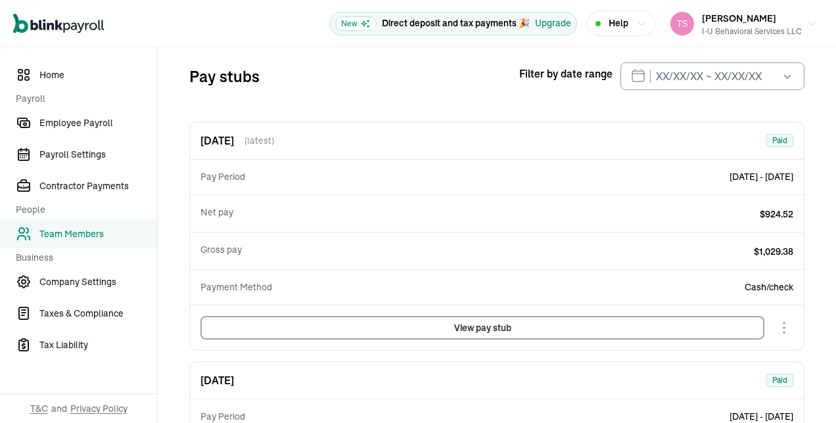
click at [487, 325] on button "View pay stub" at bounding box center [482, 328] width 564 height 24
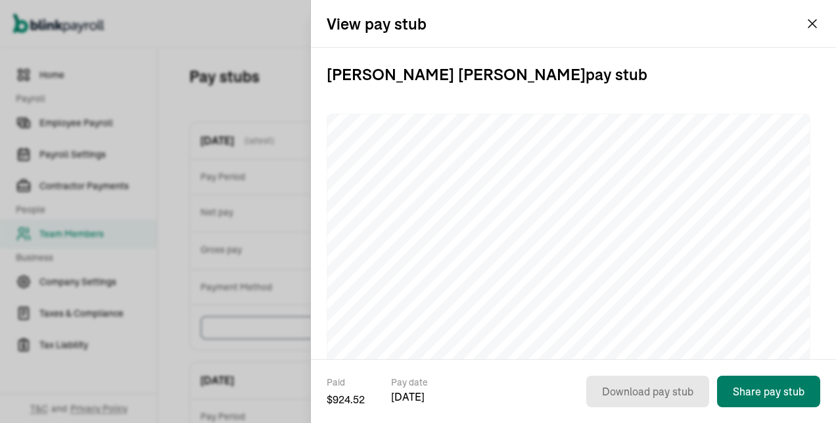
click at [797, 387] on button "Share pay stub" at bounding box center [768, 392] width 103 height 32
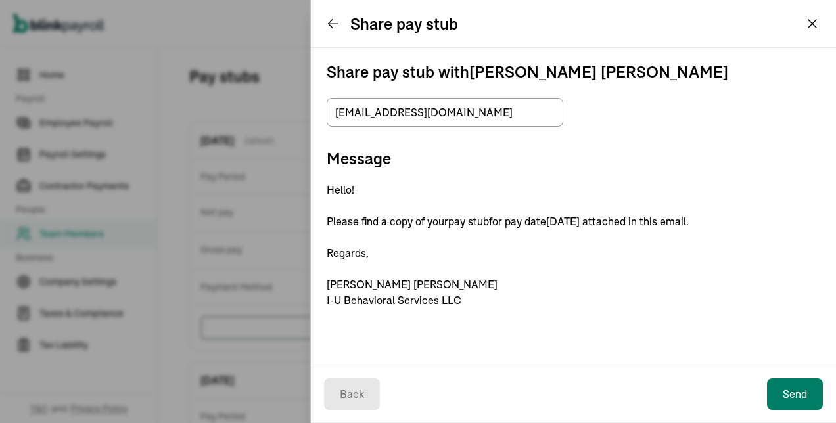
click at [794, 392] on button "Send" at bounding box center [795, 395] width 56 height 32
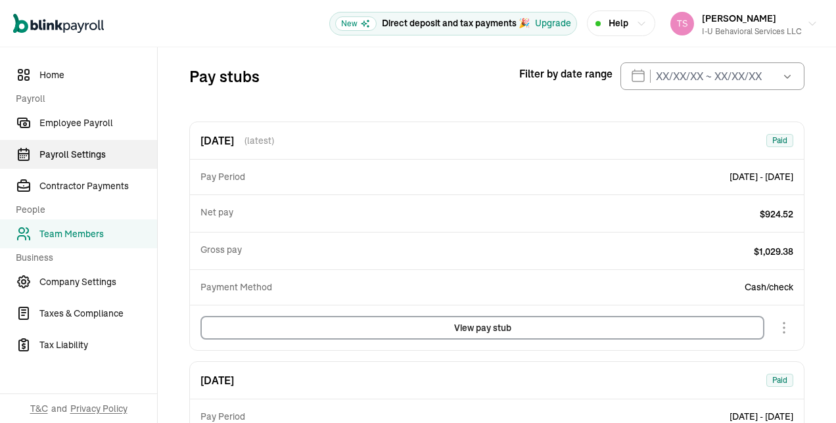
click at [89, 155] on span "Payroll Settings" at bounding box center [98, 155] width 118 height 14
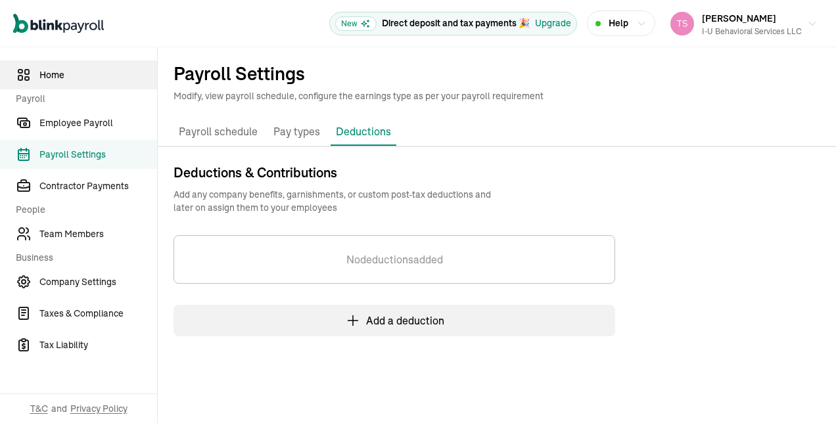
click at [43, 79] on span "Home" at bounding box center [98, 75] width 118 height 14
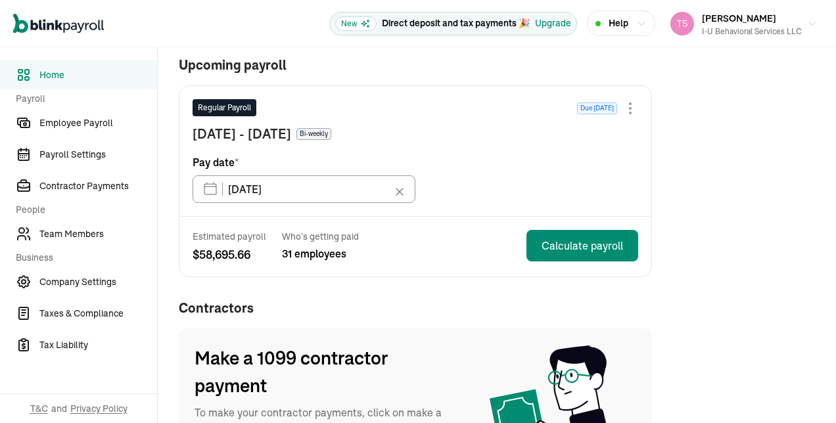
scroll to position [125, 0]
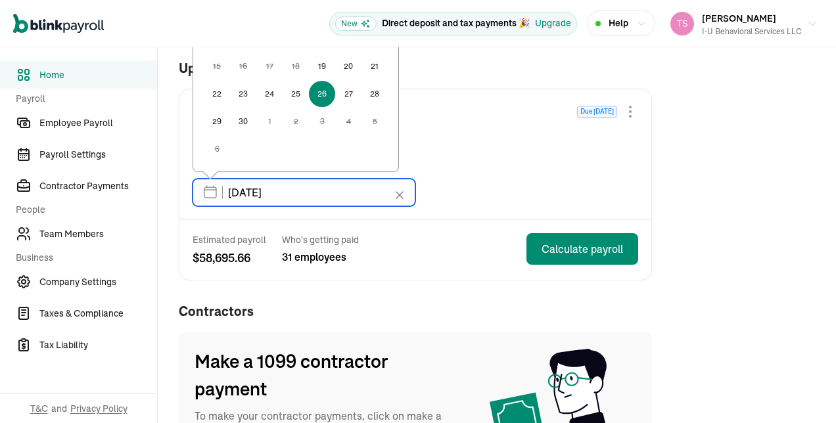
click at [214, 191] on input "[DATE]" at bounding box center [304, 193] width 223 height 28
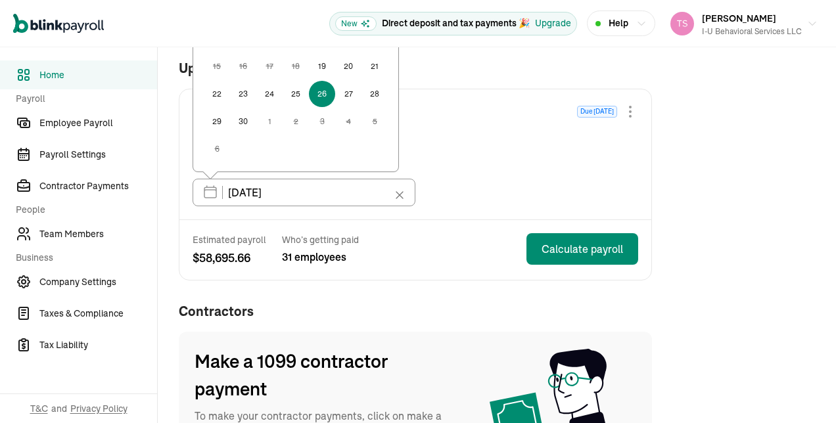
click at [318, 64] on button "19" at bounding box center [322, 66] width 26 height 26
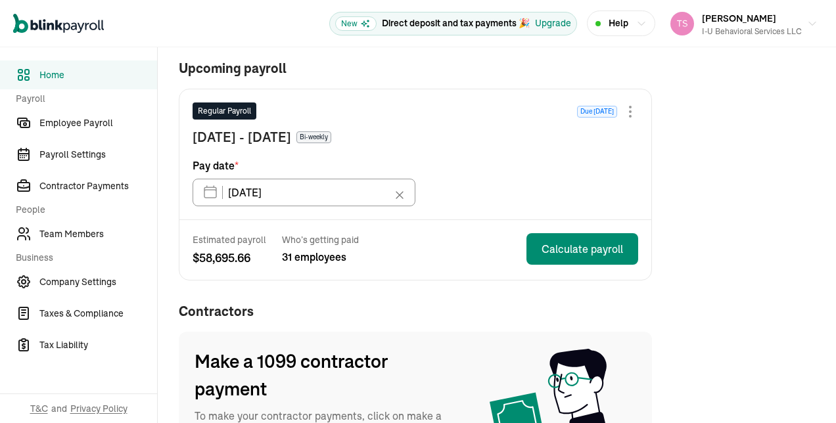
type input "[DATE]"
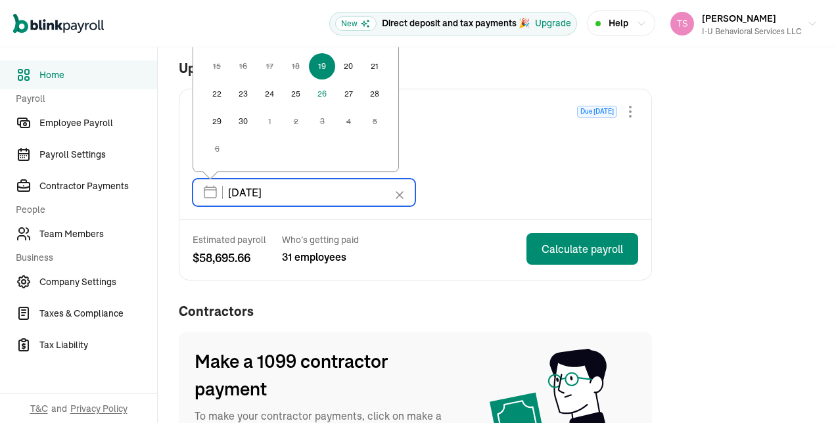
click at [207, 196] on input "[DATE]" at bounding box center [304, 193] width 223 height 28
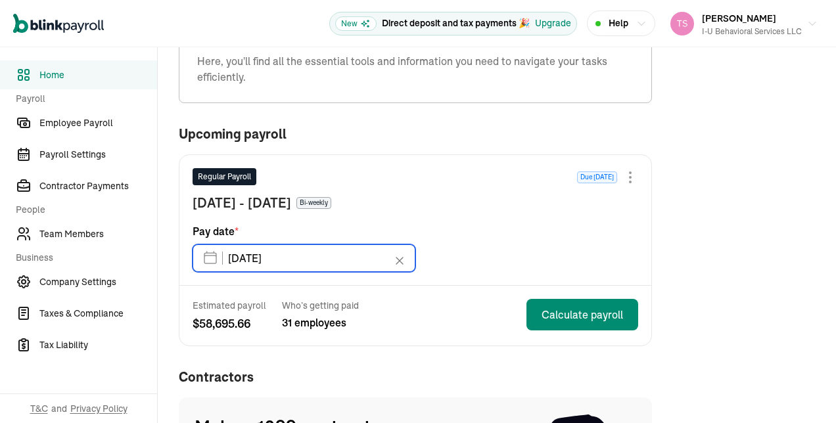
scroll to position [50, 0]
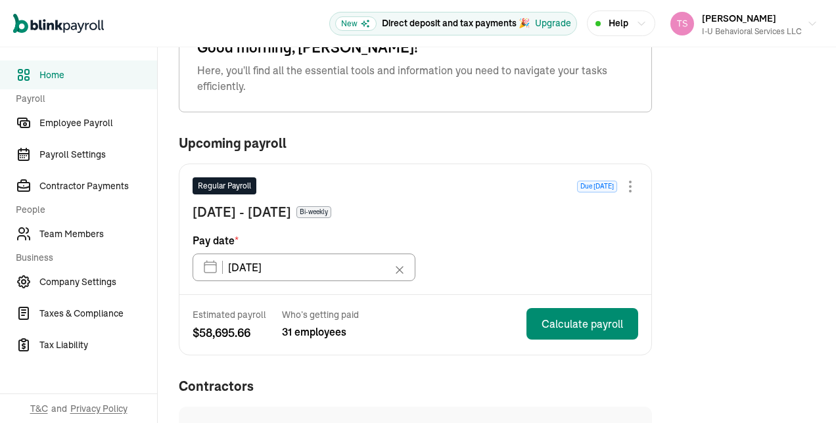
click at [262, 210] on span "[DATE] - [DATE]" at bounding box center [242, 212] width 99 height 20
click at [286, 212] on span "[DATE] - [DATE]" at bounding box center [242, 212] width 99 height 20
click at [630, 183] on div at bounding box center [630, 187] width 16 height 16
click at [542, 170] on div "Regular Payroll Due [DATE] [DATE] - [DATE] Bi-weekly Pay date * [DATE] [DATE] M…" at bounding box center [415, 229] width 472 height 130
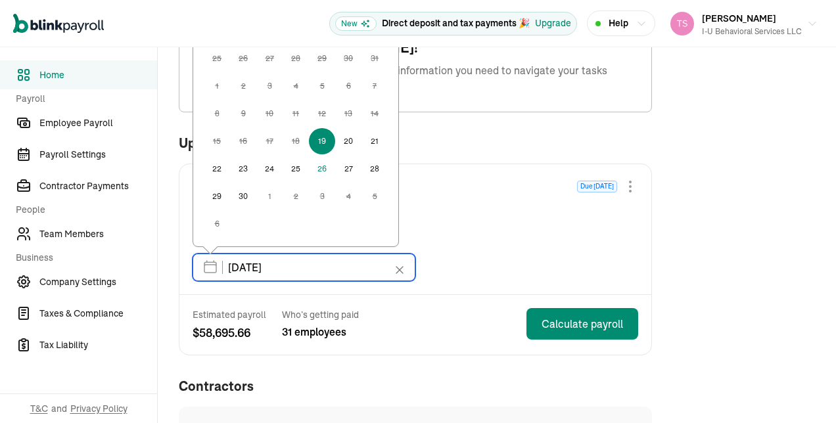
click at [314, 266] on input "[DATE]" at bounding box center [304, 268] width 223 height 28
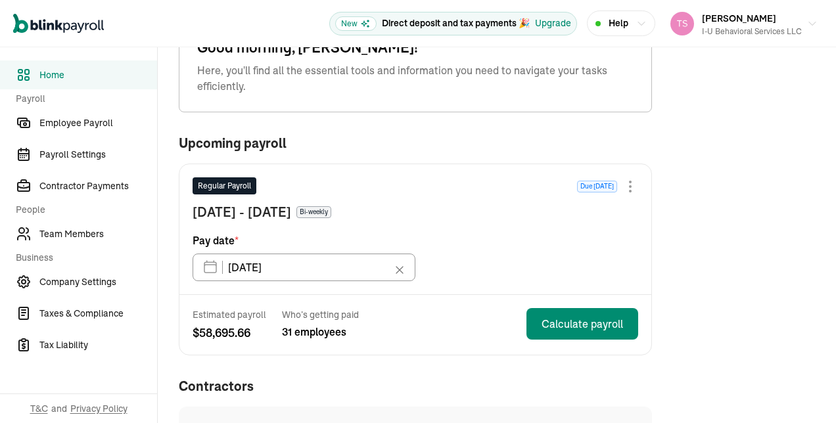
click at [452, 156] on div "Upcoming payroll" at bounding box center [415, 148] width 473 height 30
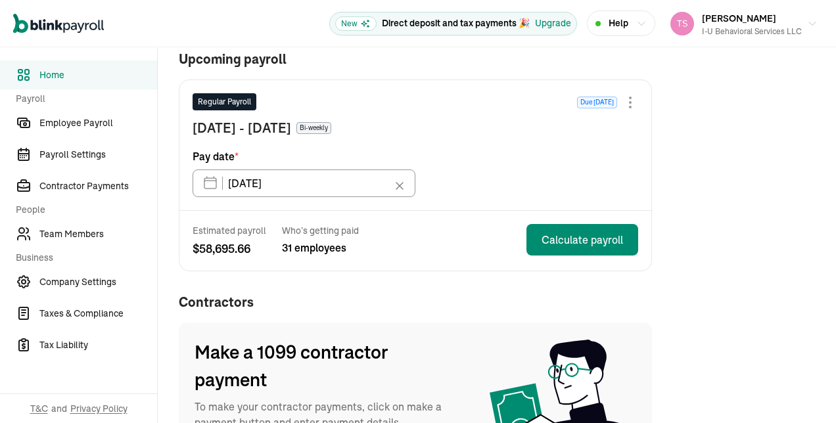
scroll to position [135, 0]
click at [400, 186] on icon at bounding box center [399, 185] width 13 height 13
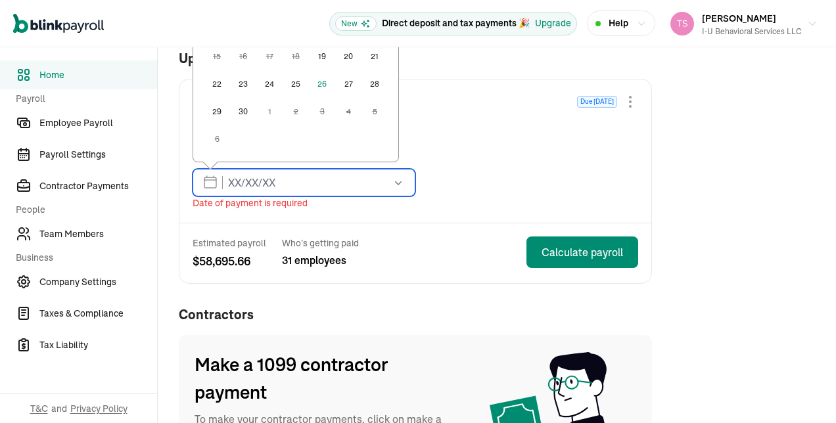
click at [212, 181] on input "text" at bounding box center [304, 183] width 223 height 28
click at [322, 84] on button "26" at bounding box center [322, 84] width 26 height 26
type input "[DATE]"
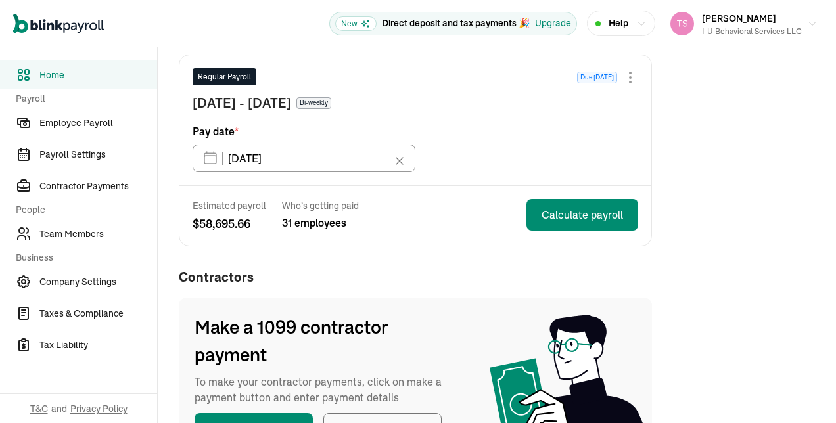
scroll to position [164, 0]
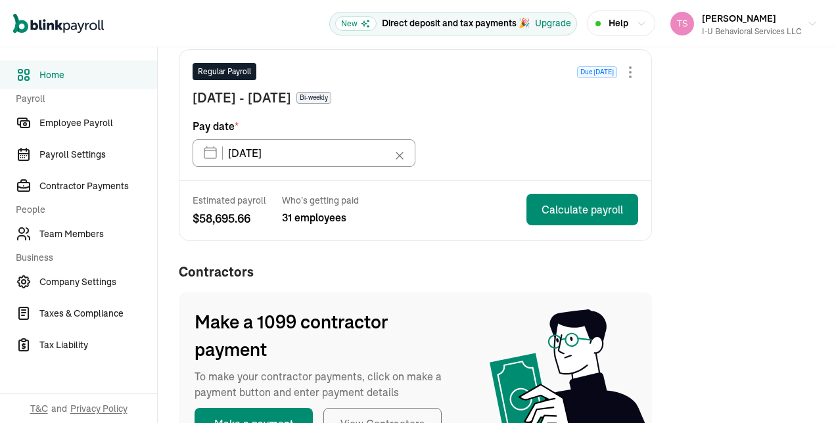
click at [432, 238] on div "Estimated payroll $ 58,695.66 Who’s getting paid 31 employees Calculate payroll" at bounding box center [415, 211] width 472 height 60
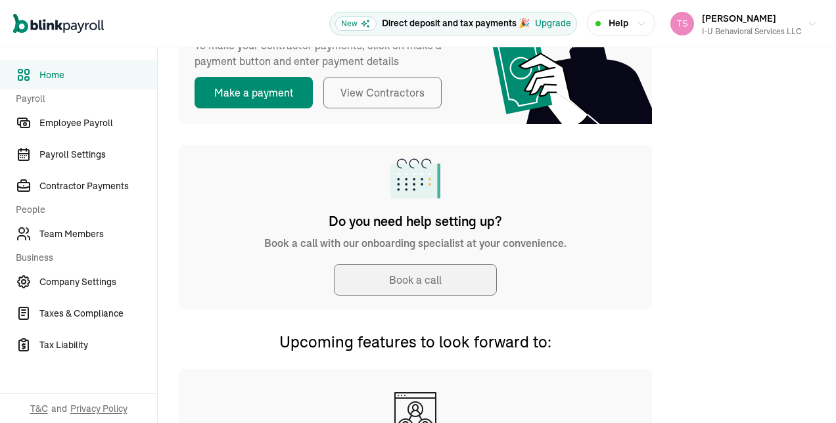
scroll to position [574, 0]
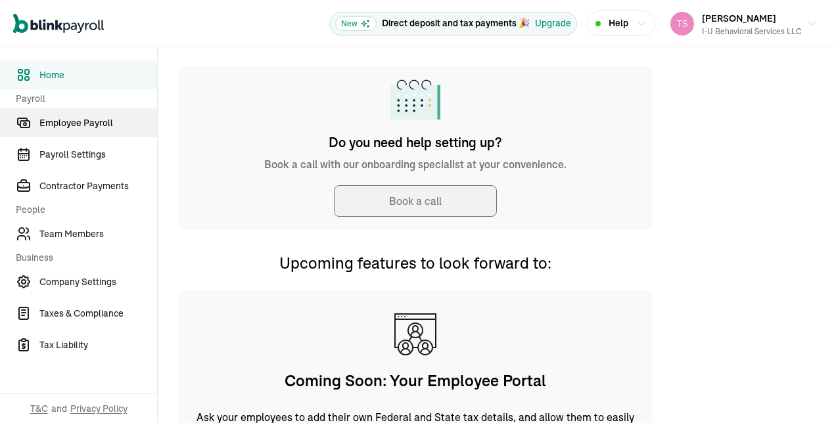
click at [111, 124] on span "Employee Payroll" at bounding box center [98, 123] width 118 height 14
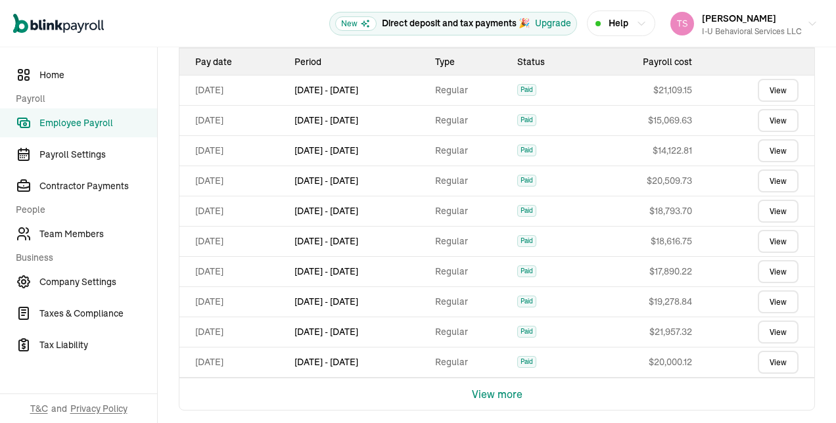
scroll to position [536, 0]
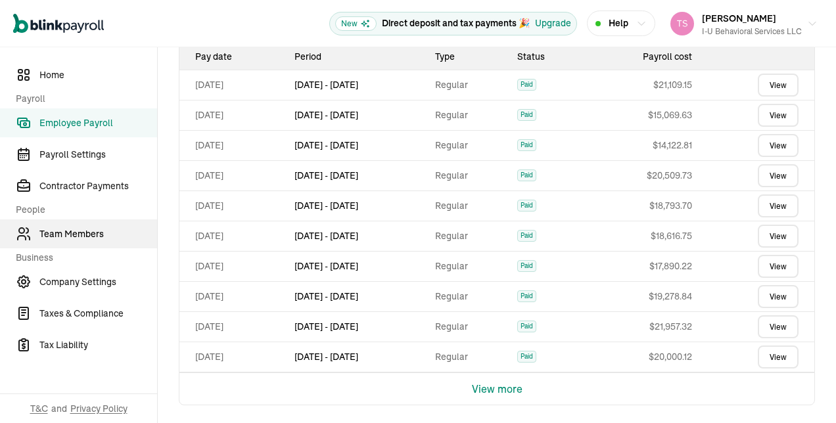
click at [85, 238] on span "Team Members" at bounding box center [98, 234] width 118 height 14
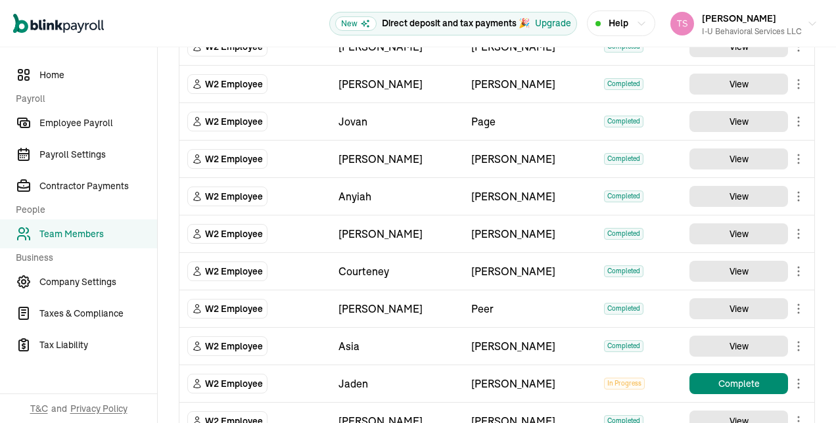
scroll to position [1449, 0]
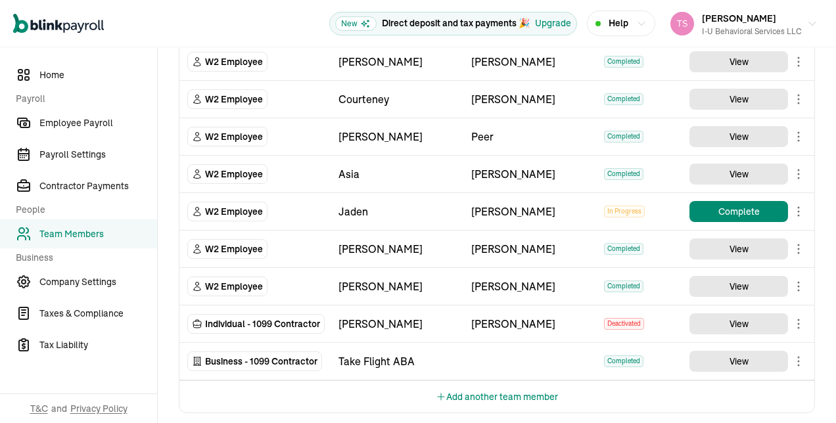
click at [453, 381] on button "Add another team member" at bounding box center [497, 397] width 122 height 32
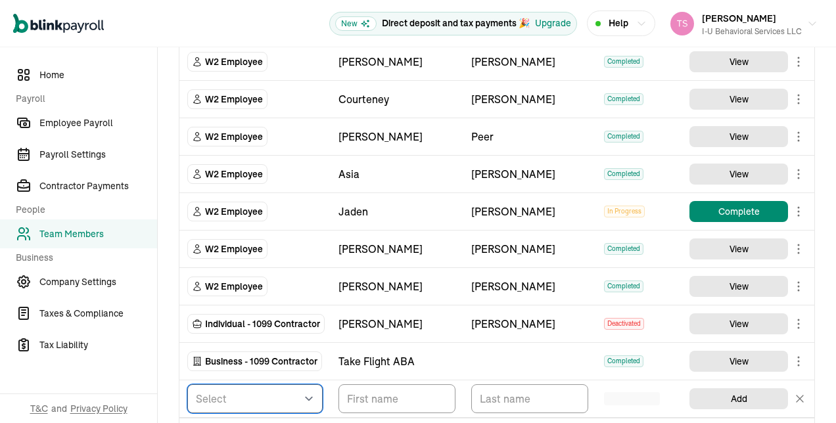
click at [305, 392] on select "Select W2 Employee Individual - 1099 [DEMOGRAPHIC_DATA] Business - 1099 Contrac…" at bounding box center [254, 398] width 135 height 29
select select "employee"
click at [187, 384] on select "Select W2 Employee Individual - 1099 [DEMOGRAPHIC_DATA] Business - 1099 Contrac…" at bounding box center [254, 398] width 135 height 29
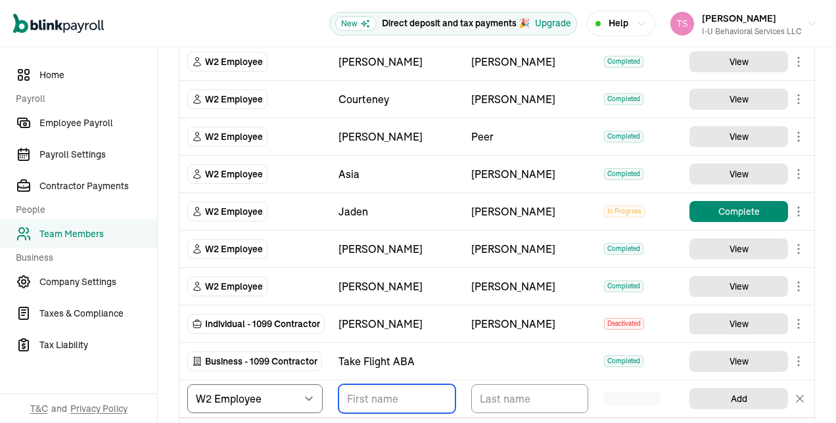
click at [396, 397] on input "TextInput" at bounding box center [396, 398] width 117 height 29
type input "Jaden"
click at [486, 397] on input "TextInput" at bounding box center [529, 398] width 117 height 29
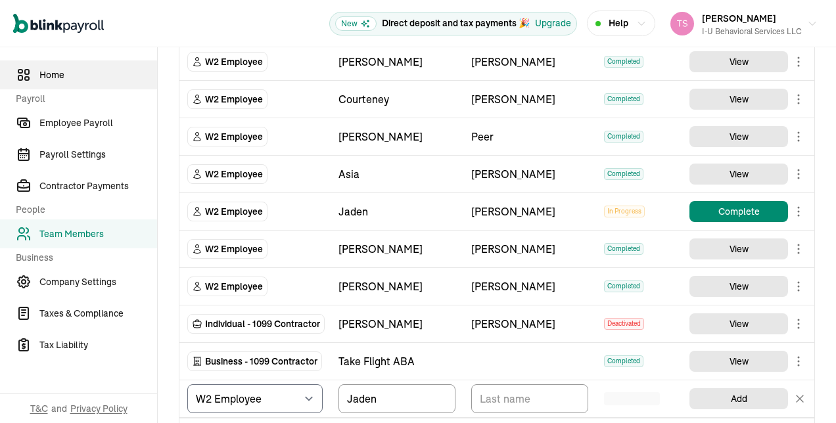
click at [117, 70] on span "Home" at bounding box center [98, 75] width 118 height 14
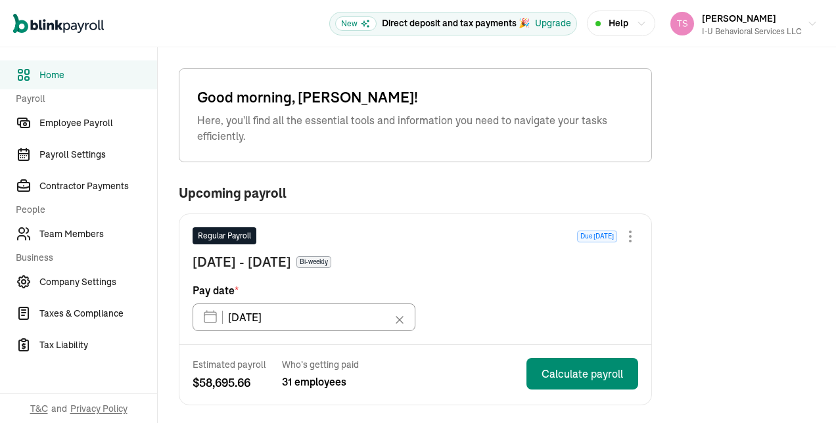
click at [457, 83] on div "Good morning, [PERSON_NAME]! Here, you'll find all the essential tools and info…" at bounding box center [415, 115] width 473 height 94
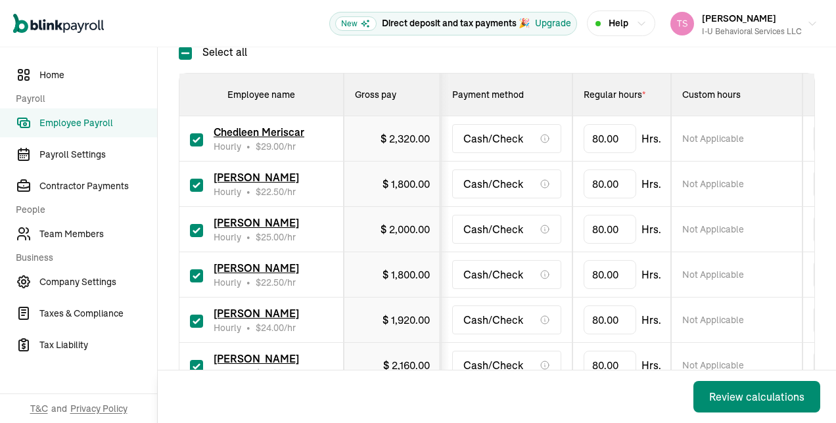
scroll to position [232, 0]
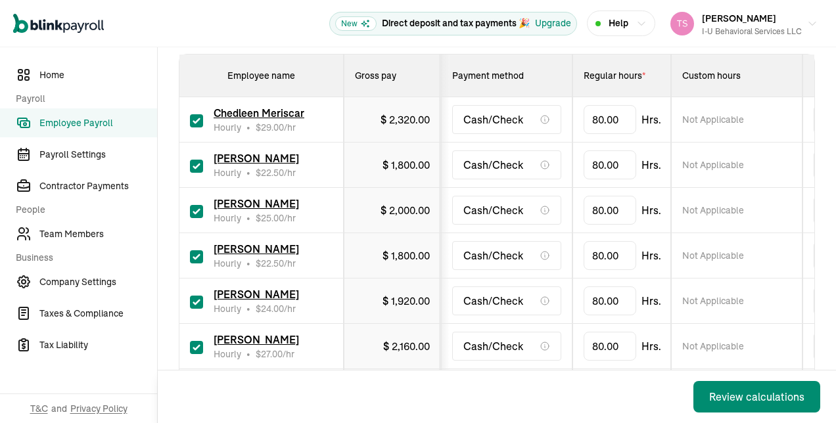
click at [197, 123] on input "checkbox" at bounding box center [196, 120] width 13 height 13
checkbox input "false"
type input "0.00"
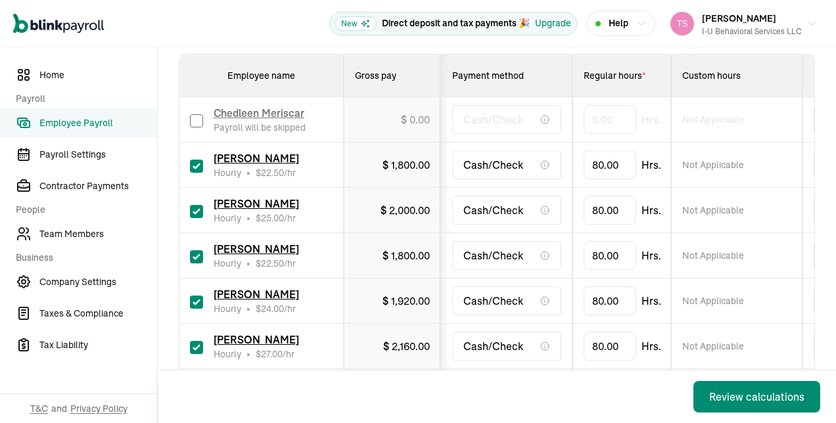
click at [198, 164] on input "checkbox" at bounding box center [196, 166] width 13 height 13
checkbox input "false"
type input "0.00"
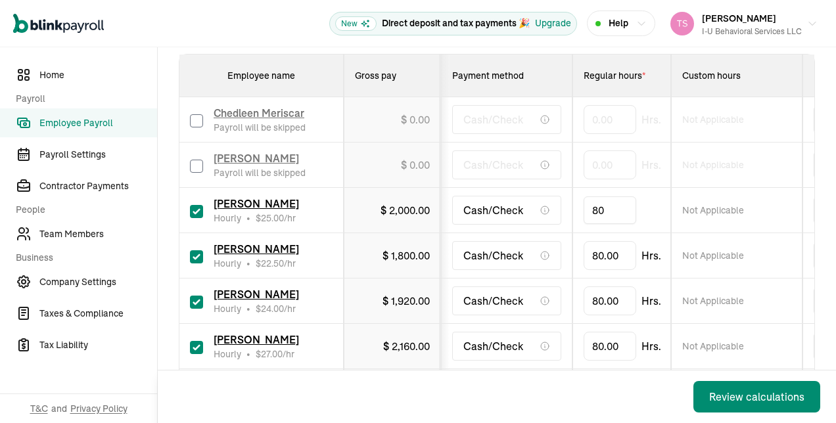
click at [606, 210] on input "80" at bounding box center [610, 211] width 53 height 28
click at [520, 375] on div "Back Review calculations" at bounding box center [497, 397] width 678 height 53
click at [602, 206] on input "text" at bounding box center [610, 211] width 53 height 28
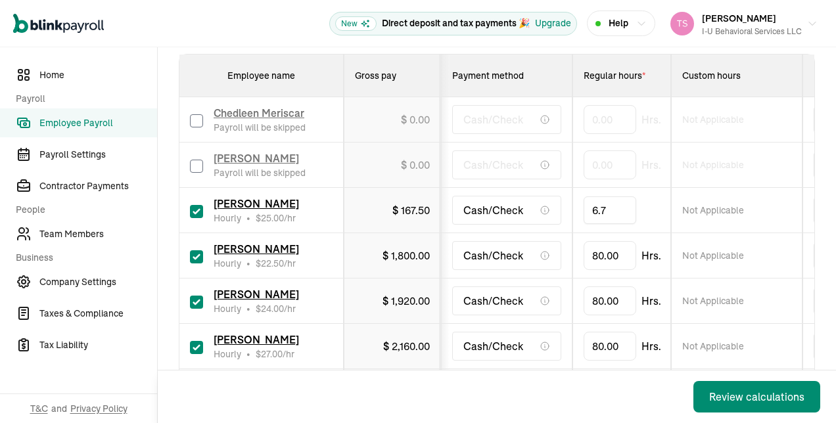
type input "6.75"
click at [208, 251] on div "[PERSON_NAME] Hourly • $ 22.50 /hr" at bounding box center [261, 255] width 143 height 29
click at [198, 254] on input "checkbox" at bounding box center [196, 256] width 13 height 13
checkbox input "false"
type input "0.00"
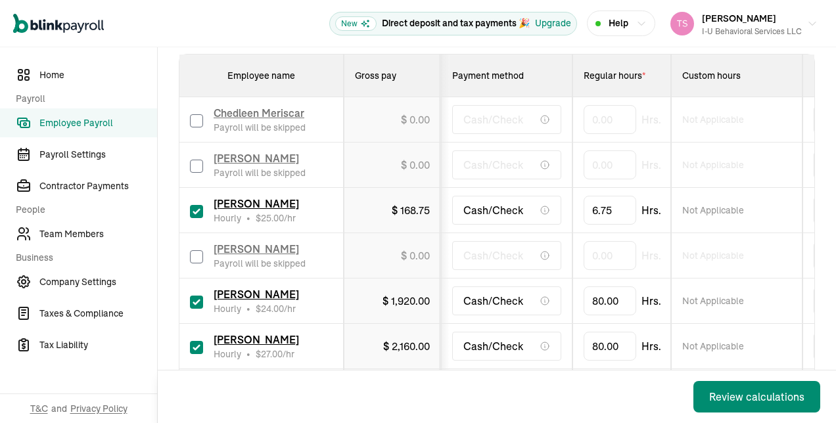
click at [200, 298] on input "checkbox" at bounding box center [196, 302] width 13 height 13
checkbox input "false"
type input "0.00"
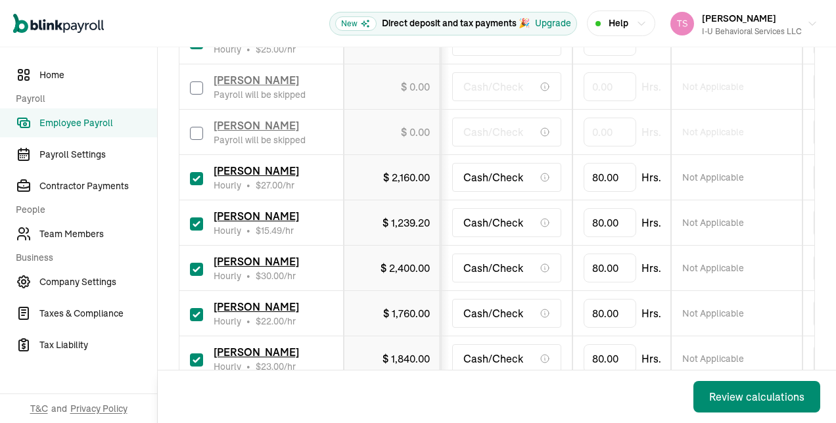
scroll to position [452, 0]
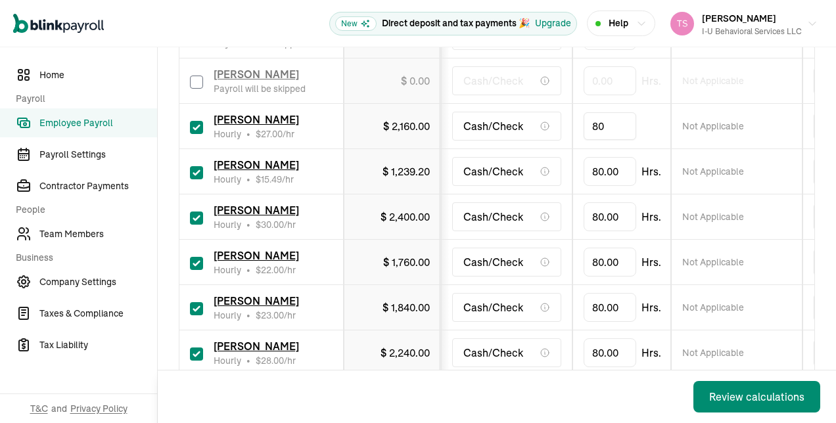
drag, startPoint x: 609, startPoint y: 122, endPoint x: 602, endPoint y: 124, distance: 6.7
click at [602, 124] on input "80" at bounding box center [610, 126] width 53 height 28
type input "45.75"
click at [607, 168] on input "80" at bounding box center [610, 172] width 53 height 28
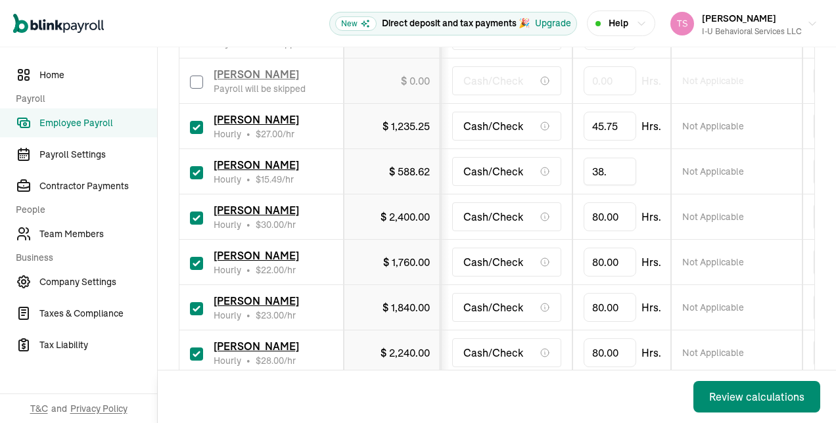
type input "38.5"
click at [200, 213] on input "checkbox" at bounding box center [196, 218] width 13 height 13
checkbox input "false"
type input "0.00"
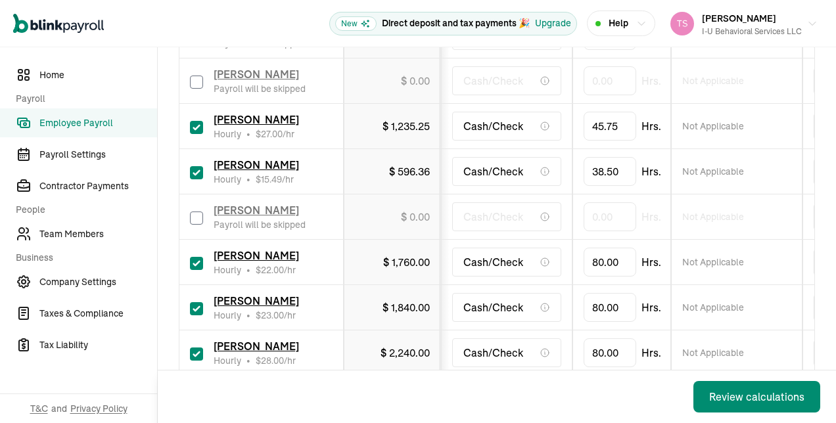
click at [202, 264] on div "[PERSON_NAME] Hourly • $ 22.00 /hr" at bounding box center [261, 262] width 143 height 29
click at [199, 262] on input "checkbox" at bounding box center [196, 263] width 13 height 13
checkbox input "true"
type input "0.00"
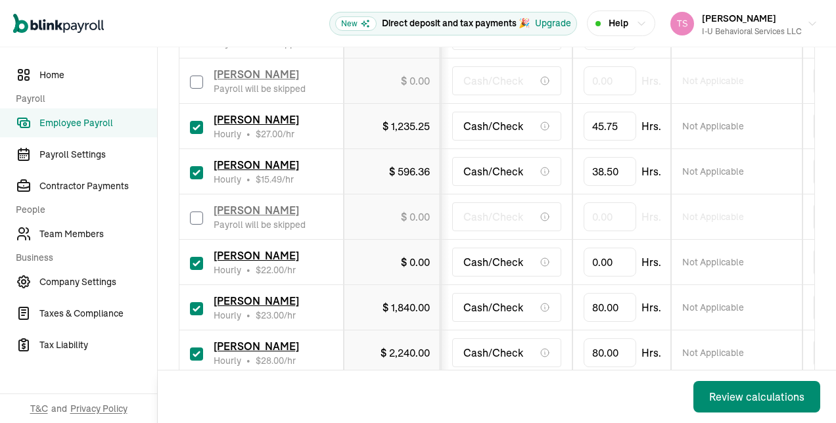
click at [203, 260] on div "[PERSON_NAME] Hourly • $ 22.00 /hr" at bounding box center [261, 262] width 143 height 29
click at [200, 262] on input "checkbox" at bounding box center [196, 263] width 13 height 13
checkbox input "false"
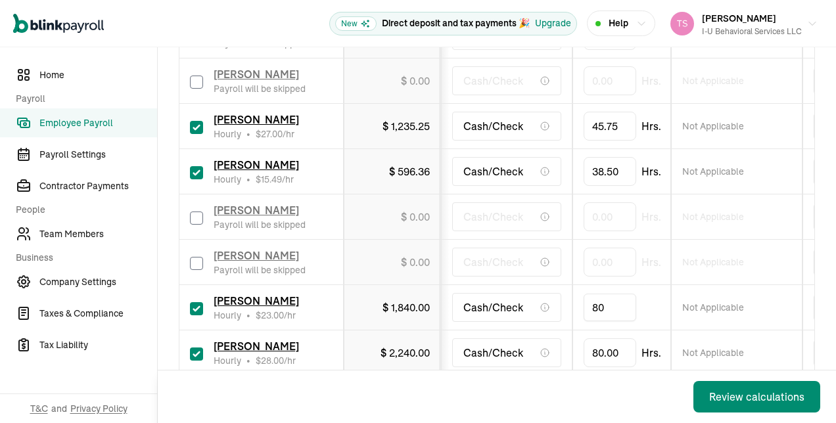
click at [610, 307] on input "80" at bounding box center [610, 308] width 53 height 28
type input "12.5"
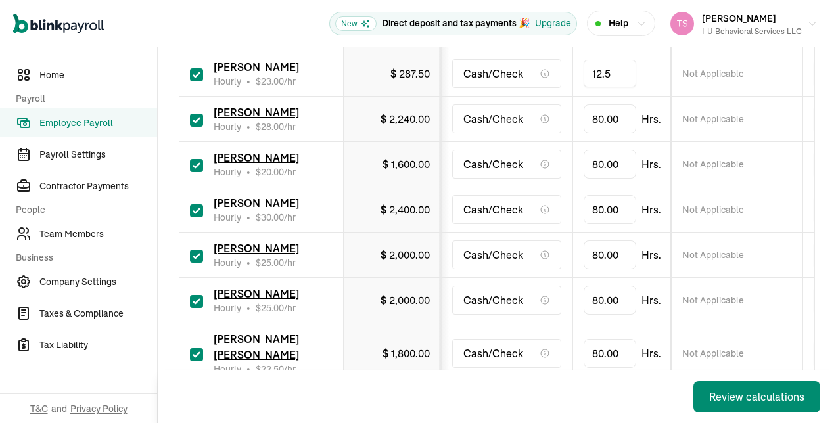
scroll to position [697, 0]
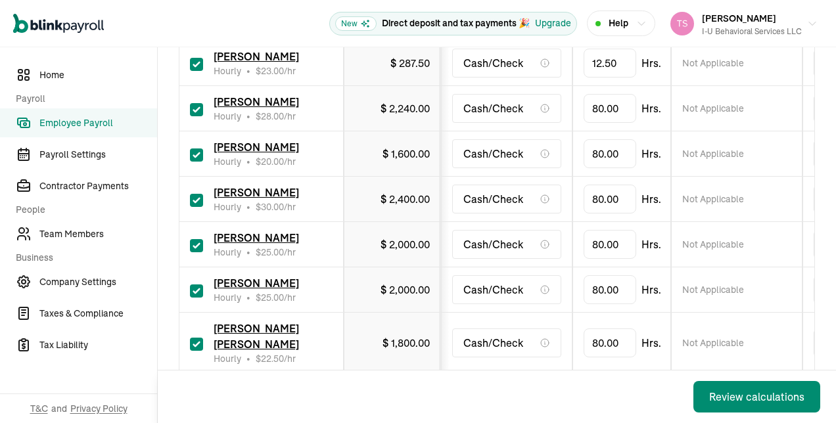
click at [202, 105] on div "[PERSON_NAME] Hourly • $ 28.00 /hr" at bounding box center [261, 108] width 143 height 29
click at [197, 103] on input "checkbox" at bounding box center [196, 109] width 13 height 13
checkbox input "false"
type input "0.00"
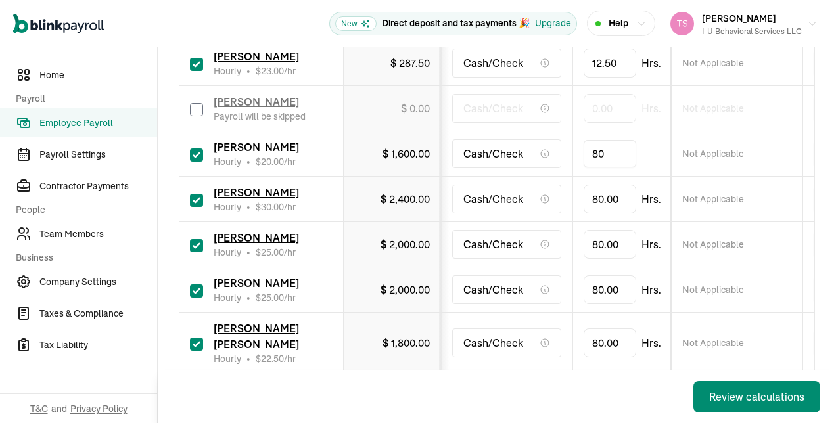
click at [620, 152] on input "80" at bounding box center [610, 154] width 53 height 28
type input "35.75"
click at [194, 197] on input "checkbox" at bounding box center [196, 200] width 13 height 13
checkbox input "false"
type input "0.00"
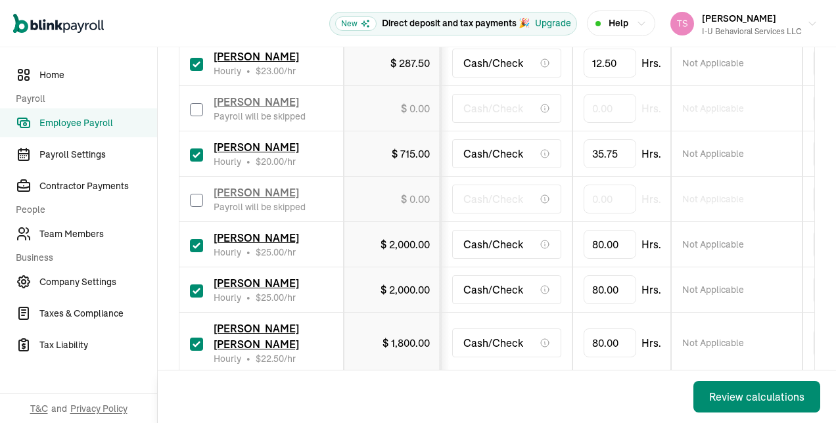
click at [198, 248] on div "[PERSON_NAME] Hourly • $ 25.00 /hr" at bounding box center [261, 244] width 143 height 29
click at [193, 248] on input "checkbox" at bounding box center [196, 245] width 13 height 13
checkbox input "false"
type input "0.00"
click at [197, 291] on input "checkbox" at bounding box center [196, 291] width 13 height 13
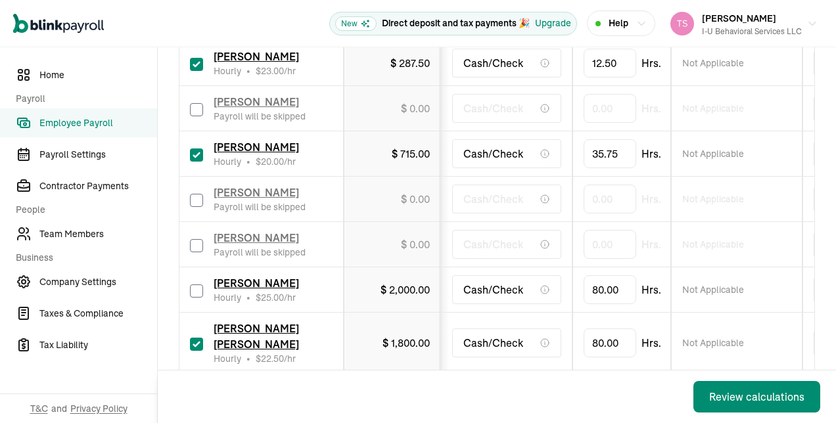
checkbox input "false"
type input "0.00"
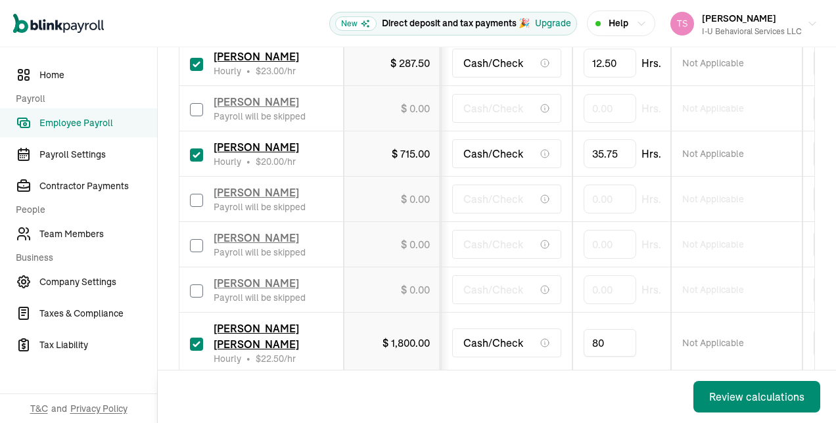
click at [614, 329] on input "80" at bounding box center [610, 343] width 53 height 28
type input "24"
click at [595, 374] on td "80.00 Hrs." at bounding box center [621, 396] width 99 height 45
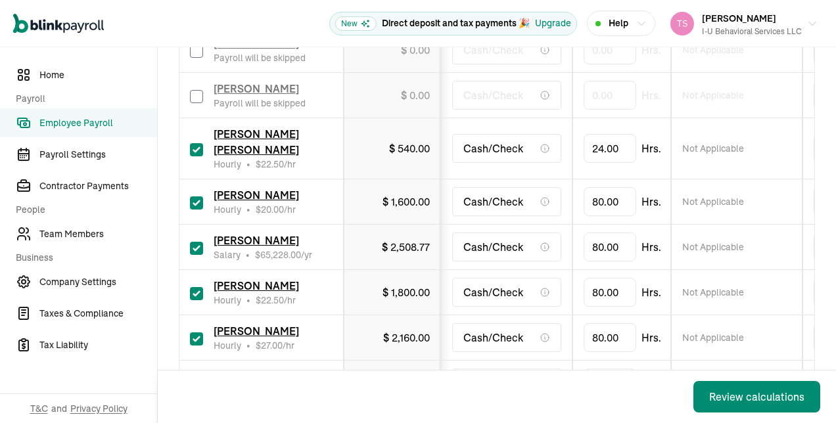
scroll to position [917, 0]
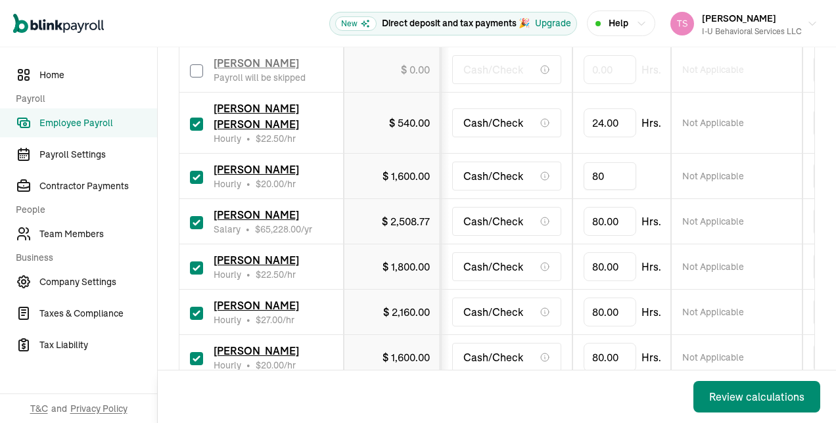
click at [603, 162] on input "80" at bounding box center [610, 176] width 53 height 28
type input "62"
click at [196, 216] on input "checkbox" at bounding box center [196, 222] width 13 height 13
checkbox input "false"
type input "0.00"
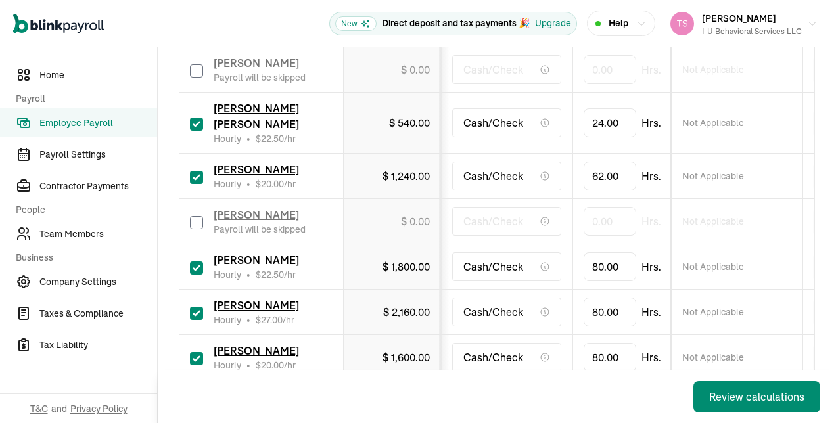
click at [196, 262] on input "checkbox" at bounding box center [196, 268] width 13 height 13
checkbox input "false"
type input "0.00"
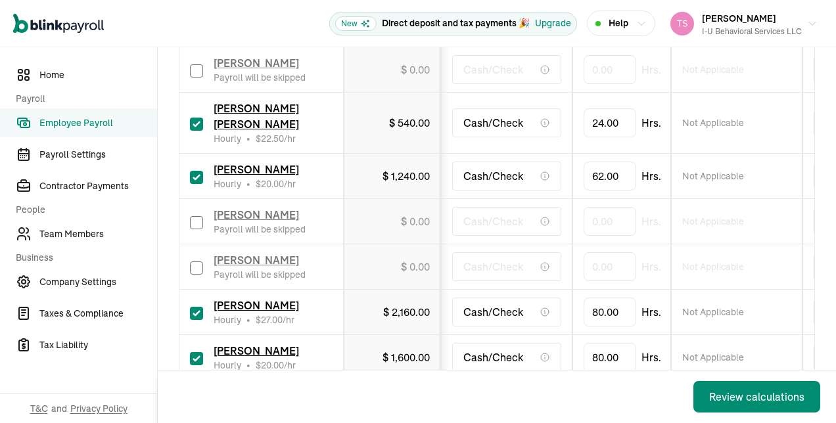
click at [195, 307] on input "checkbox" at bounding box center [196, 313] width 13 height 13
checkbox input "false"
type input "0.00"
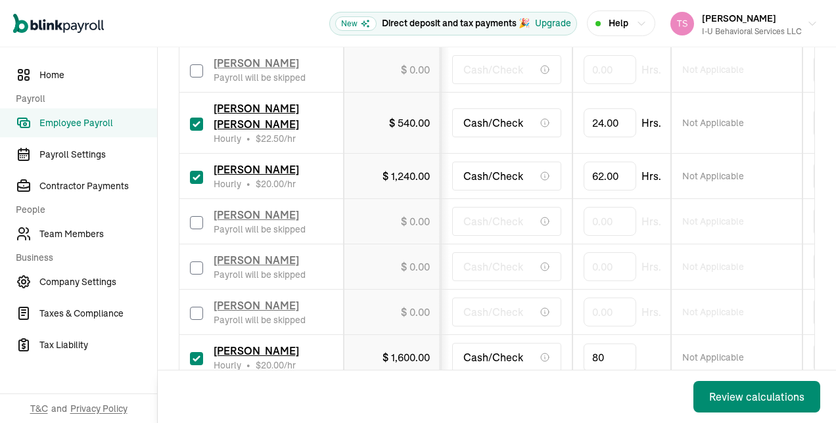
click at [609, 344] on input "80" at bounding box center [610, 358] width 53 height 28
type input "11.5"
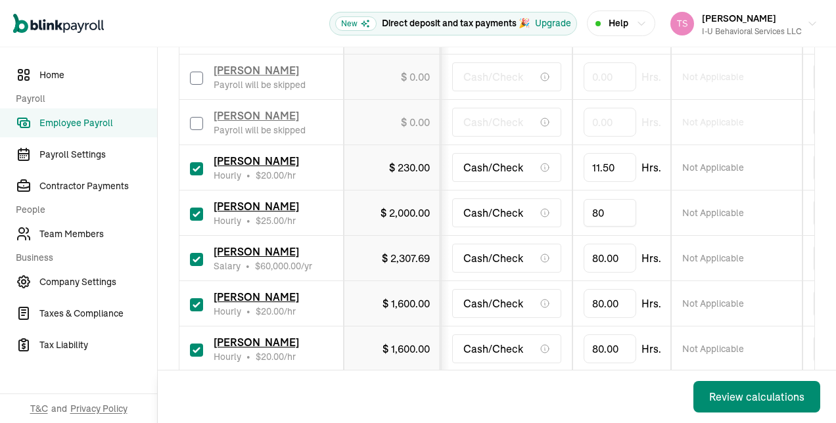
scroll to position [1113, 0]
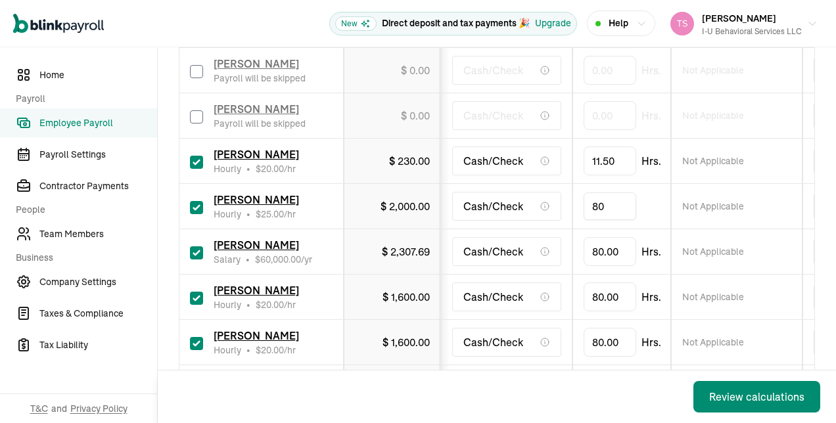
type input "8"
type input "61.5"
click at [198, 292] on input "checkbox" at bounding box center [196, 298] width 13 height 13
checkbox input "false"
type input "0.00"
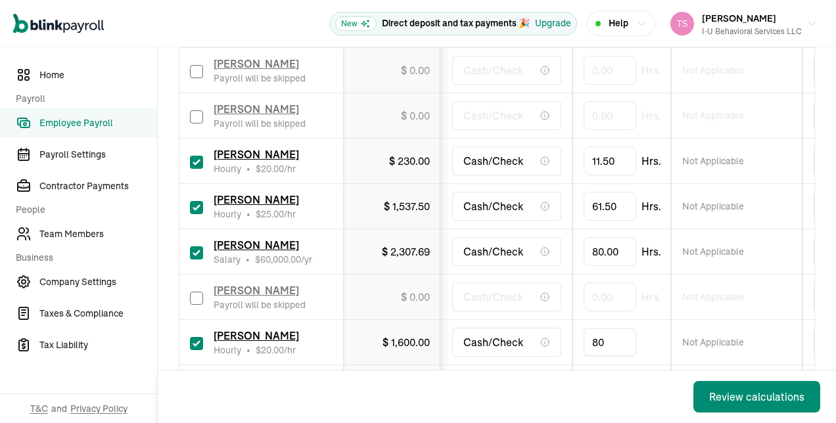
click at [607, 329] on input "80" at bounding box center [610, 343] width 53 height 28
type input "40.75"
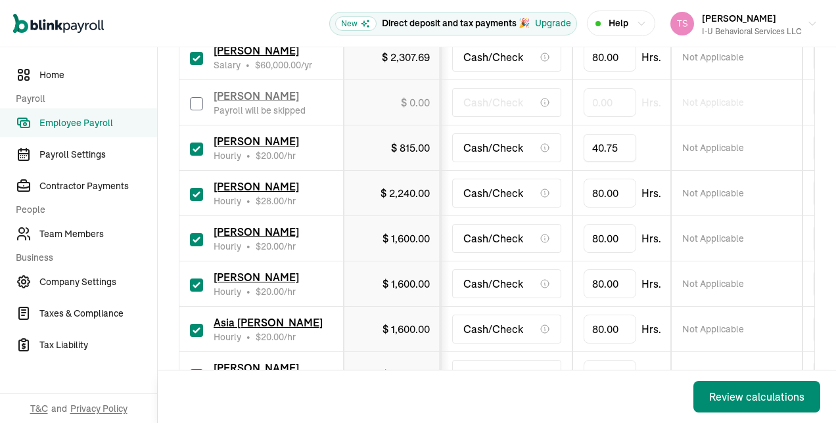
scroll to position [1314, 0]
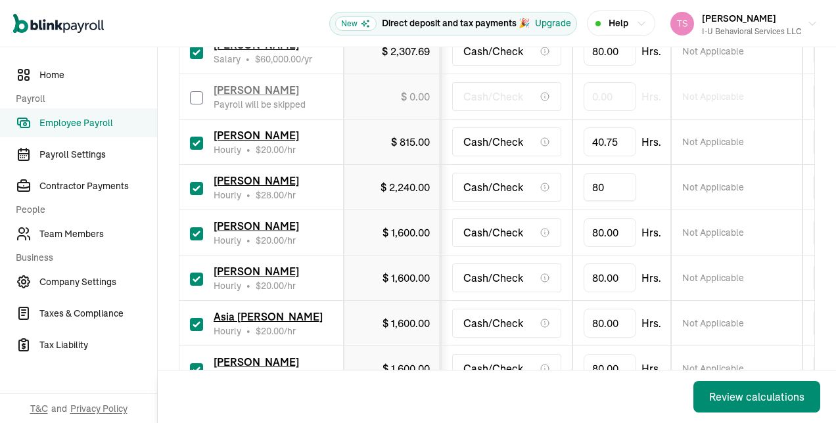
click at [616, 174] on input "80" at bounding box center [610, 188] width 53 height 28
type input "6"
click at [614, 219] on input "80" at bounding box center [610, 233] width 53 height 28
type input "30.25"
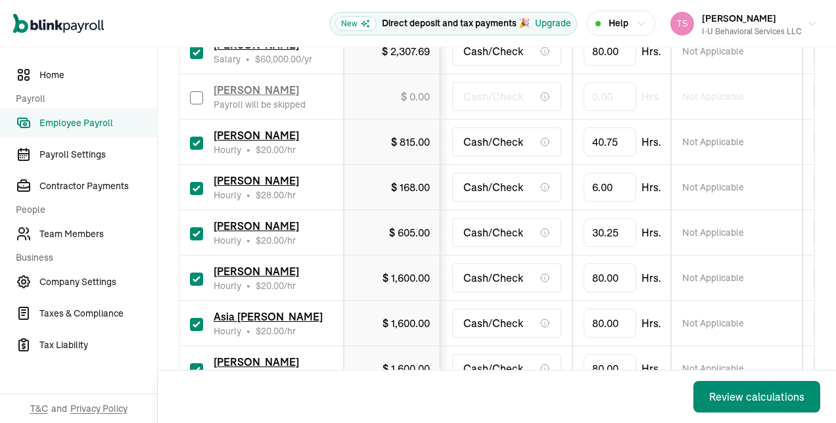
click at [195, 273] on input "checkbox" at bounding box center [196, 279] width 13 height 13
checkbox input "false"
type input "0.00"
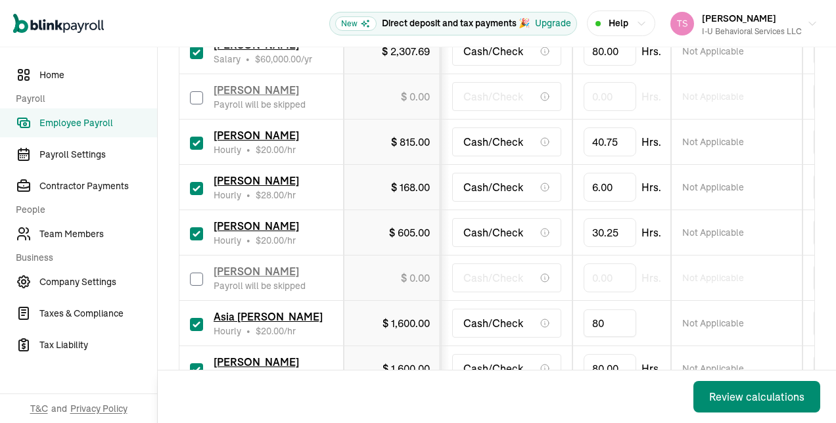
click at [614, 310] on input "80" at bounding box center [610, 324] width 53 height 28
type input "39.5"
click at [613, 355] on input "80" at bounding box center [610, 369] width 53 height 28
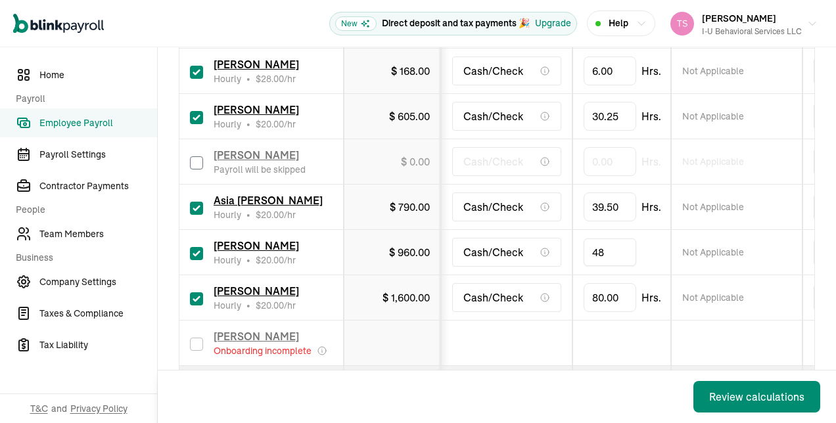
scroll to position [1437, 0]
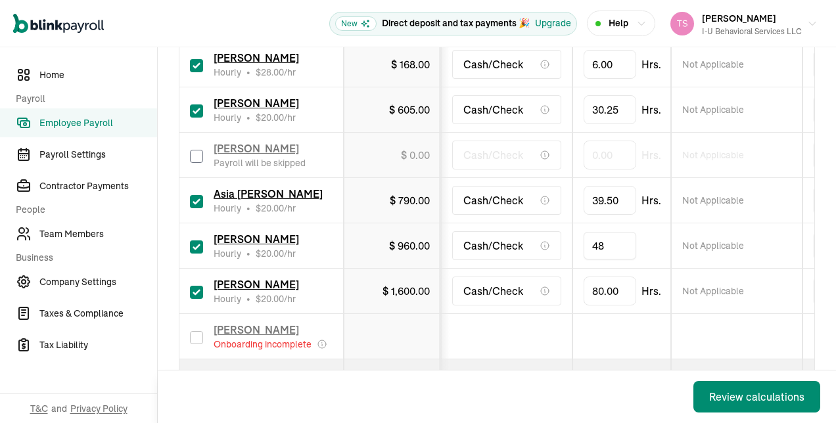
type input "4"
type input "18"
click at [616, 277] on input "80" at bounding box center [610, 291] width 53 height 28
type input "48"
click at [584, 314] on td at bounding box center [621, 336] width 99 height 45
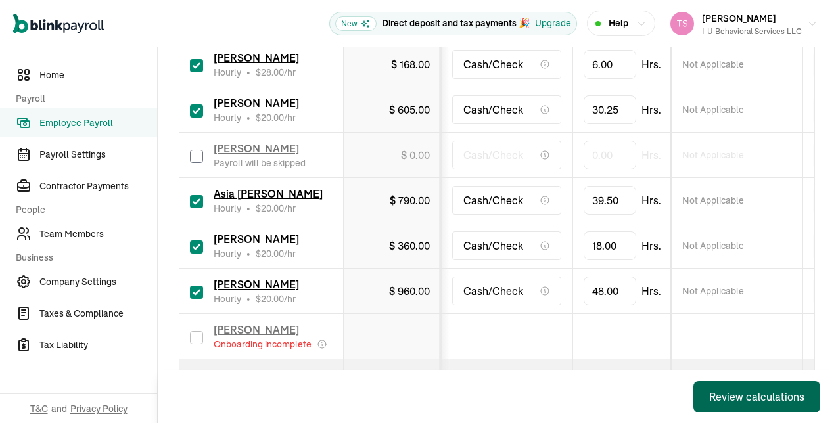
click at [739, 394] on div "Review calculations" at bounding box center [756, 397] width 95 height 16
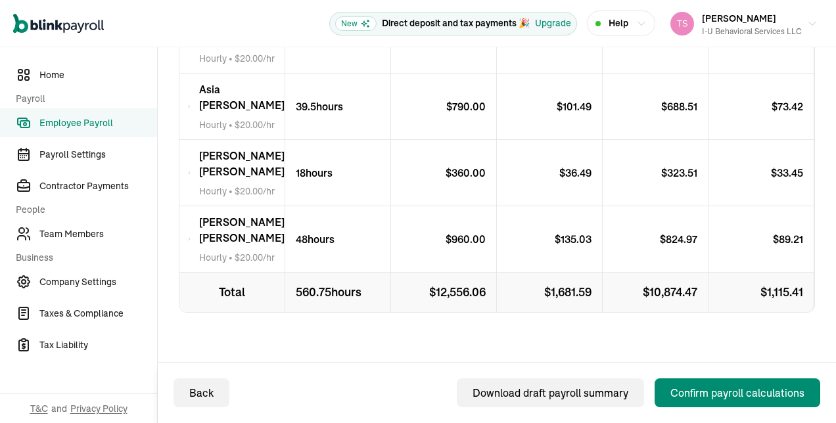
scroll to position [1181, 0]
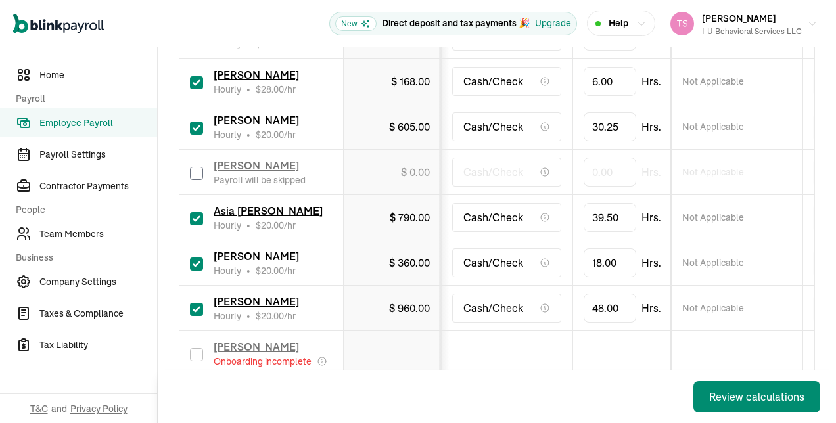
scroll to position [1411, 0]
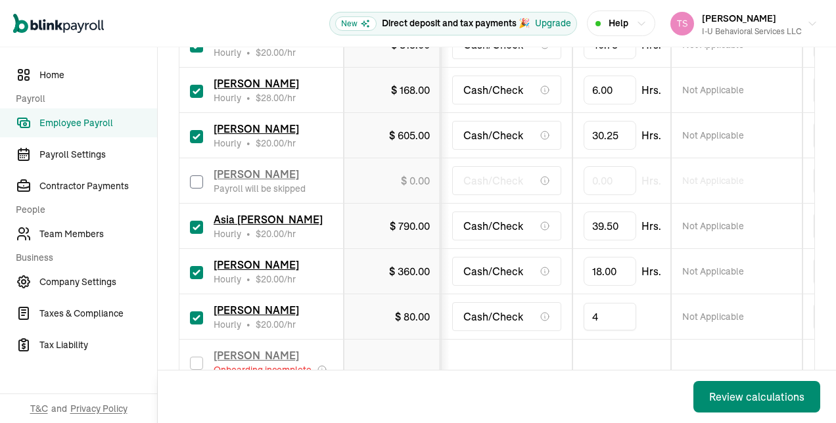
type input "42"
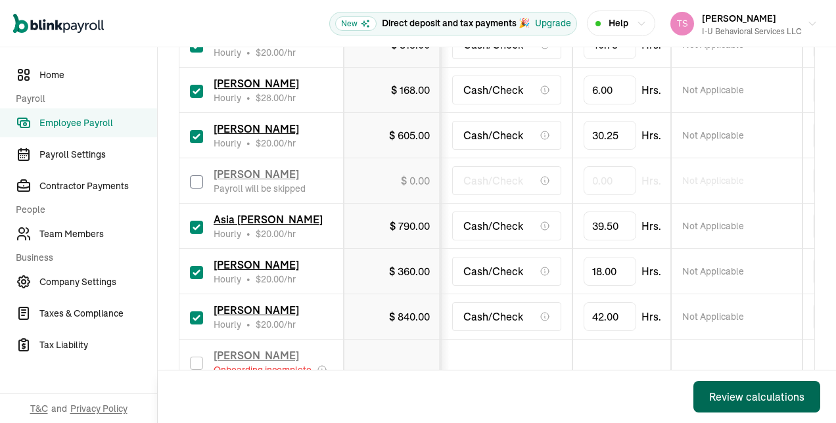
click at [727, 388] on button "Review calculations" at bounding box center [756, 397] width 127 height 32
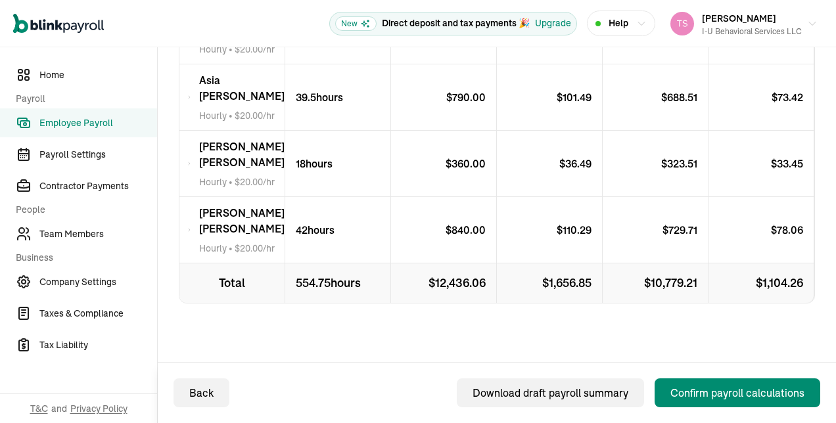
scroll to position [1222, 0]
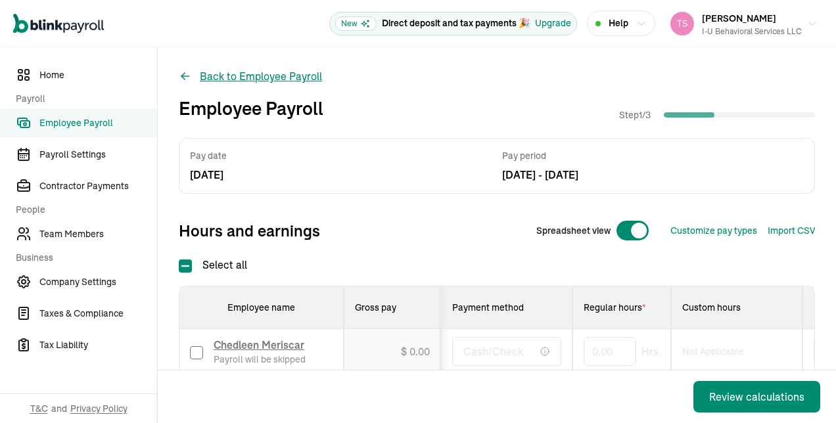
click at [181, 74] on icon at bounding box center [185, 76] width 13 height 13
